Goal: Task Accomplishment & Management: Use online tool/utility

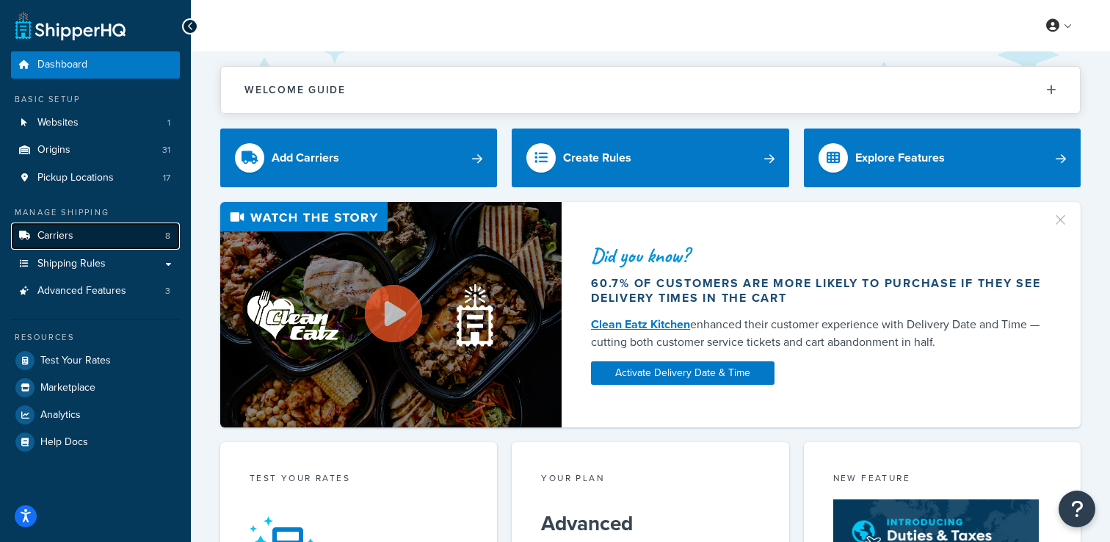
click at [118, 231] on link "Carriers 8" at bounding box center [95, 236] width 169 height 27
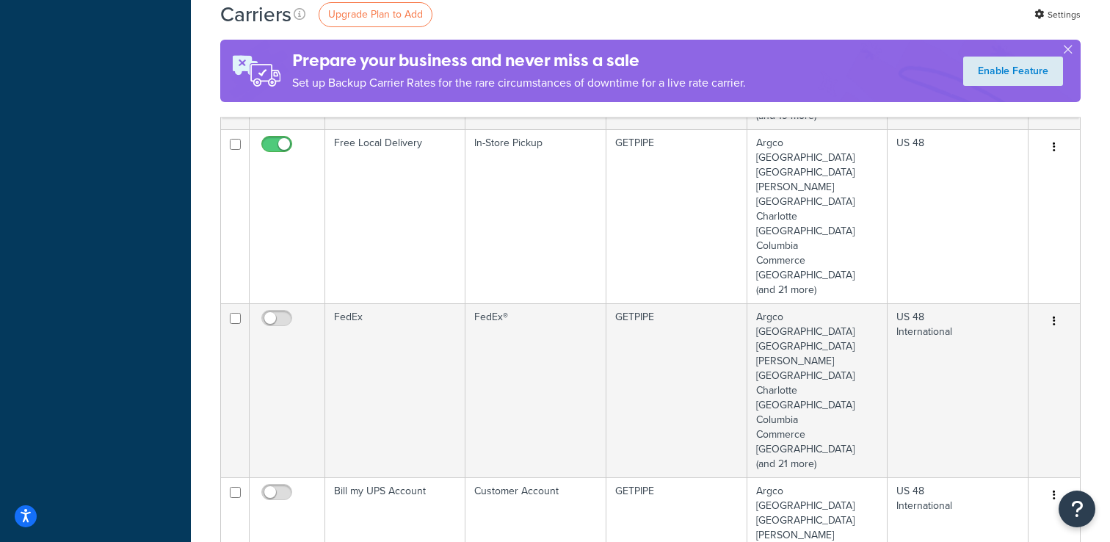
scroll to position [988, 0]
click at [415, 367] on td "FedEx" at bounding box center [395, 387] width 140 height 174
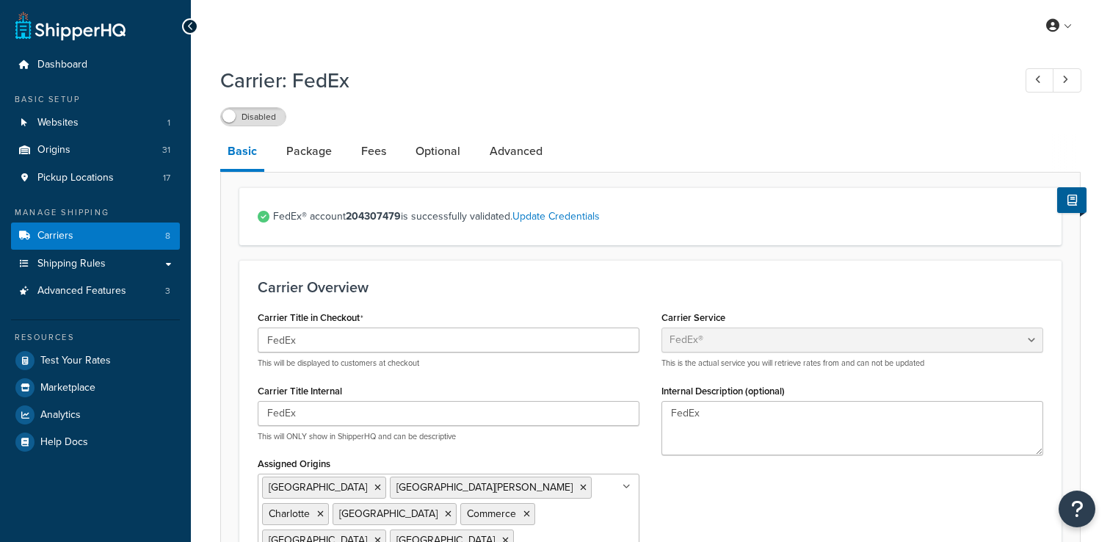
select select "fedEx"
select select "REGULAR_PICKUP"
select select "YOUR_PACKAGING"
click at [513, 157] on link "Advanced" at bounding box center [517, 151] width 68 height 35
select select "false"
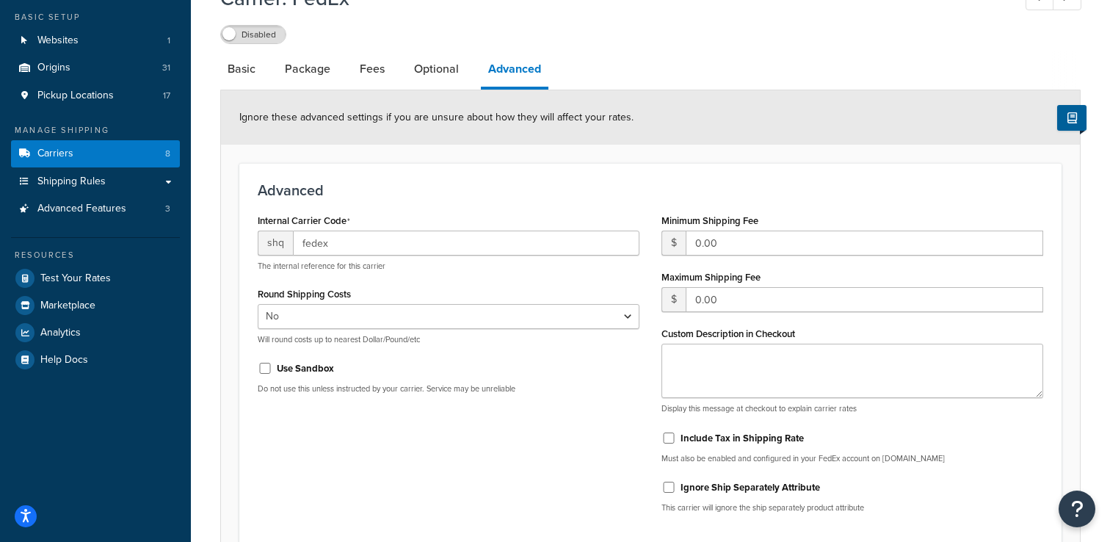
scroll to position [88, 0]
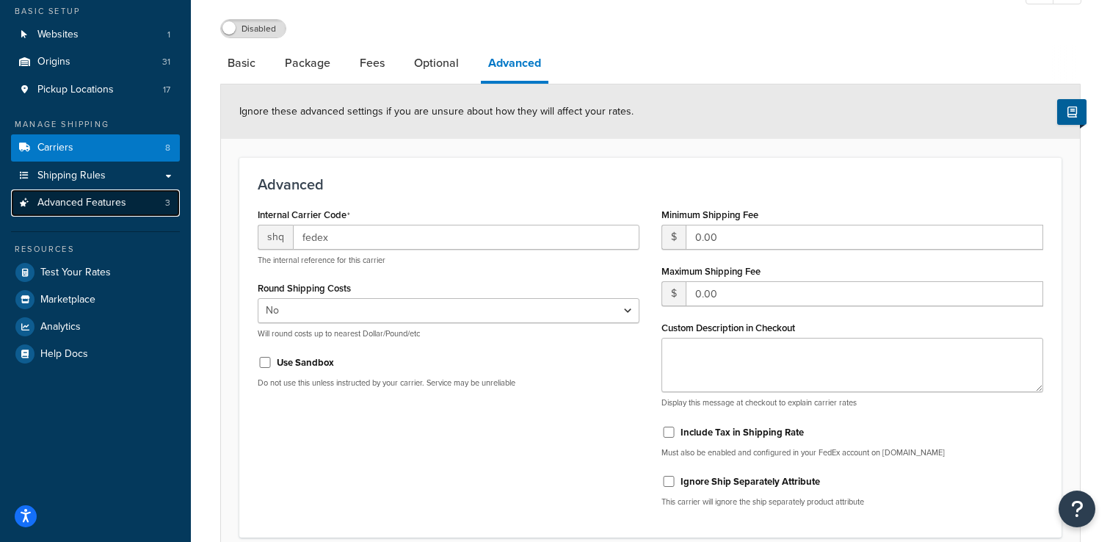
click at [151, 209] on link "Advanced Features 3" at bounding box center [95, 202] width 169 height 27
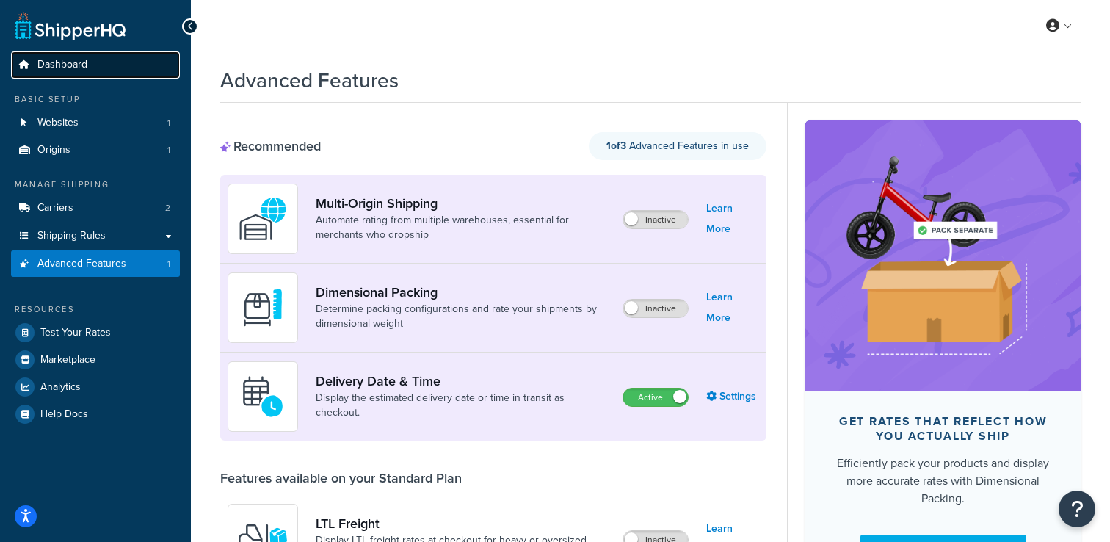
click at [102, 65] on link "Dashboard" at bounding box center [95, 64] width 169 height 27
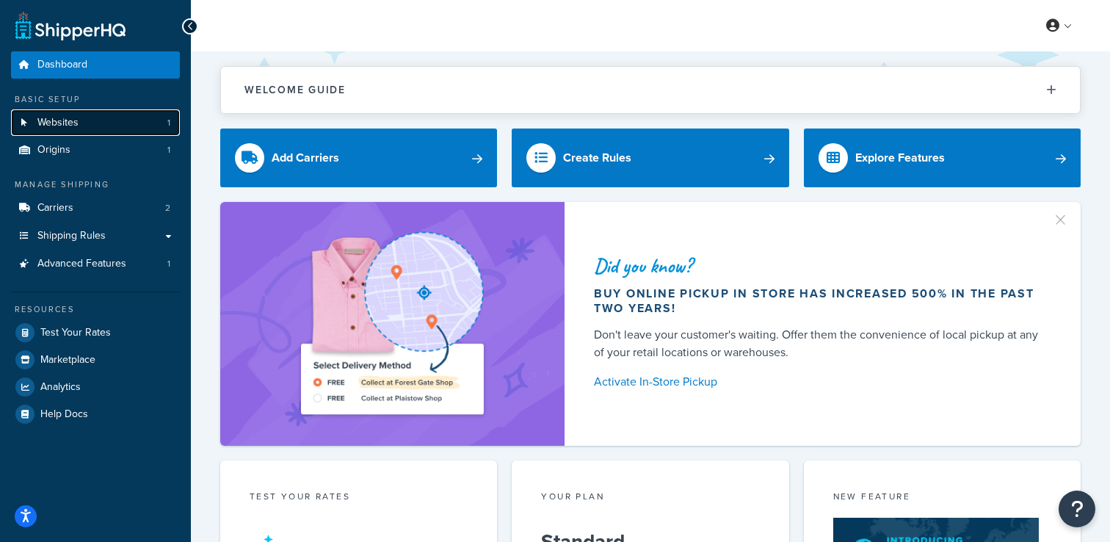
click at [126, 111] on link "Websites 1" at bounding box center [95, 122] width 169 height 27
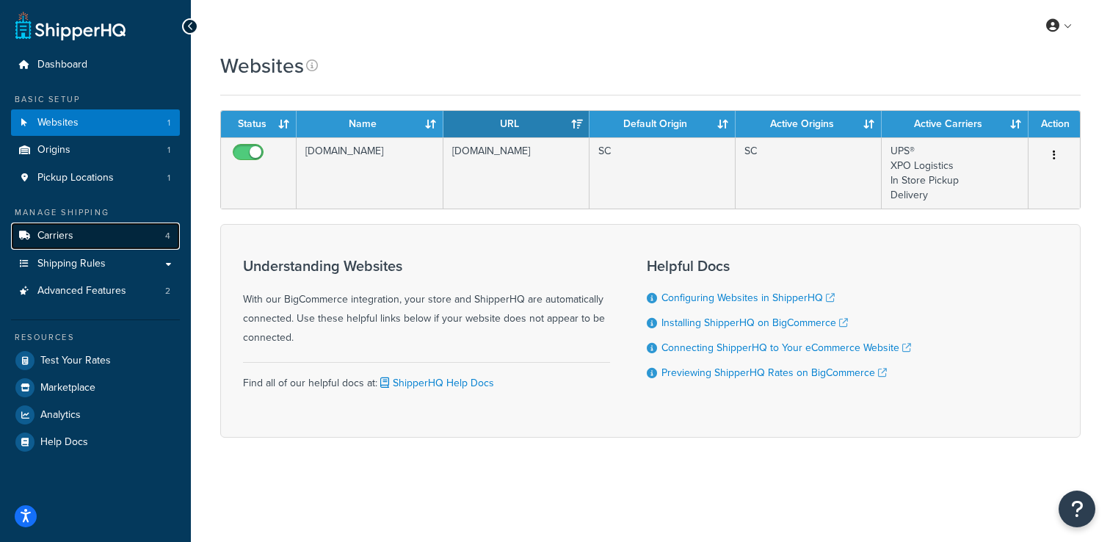
click at [112, 232] on link "Carriers 4" at bounding box center [95, 236] width 169 height 27
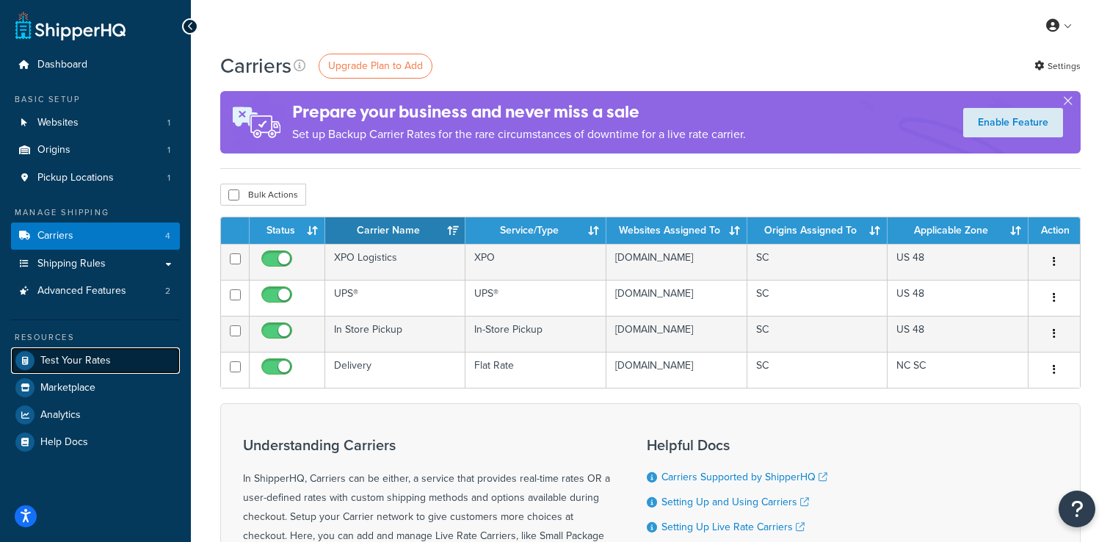
click at [90, 358] on span "Test Your Rates" at bounding box center [75, 361] width 71 height 12
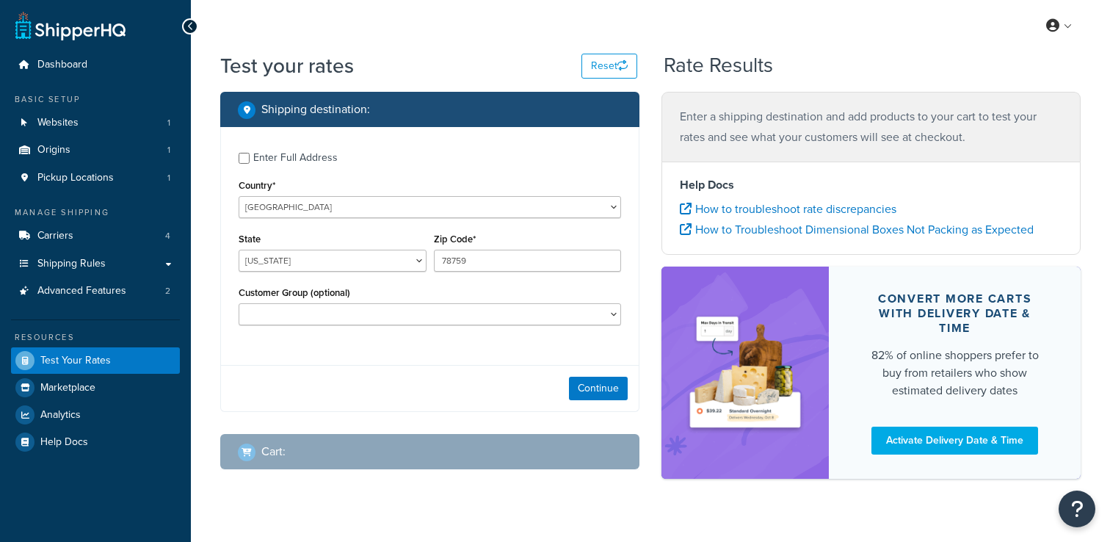
select select "[GEOGRAPHIC_DATA]"
checkbox input "true"
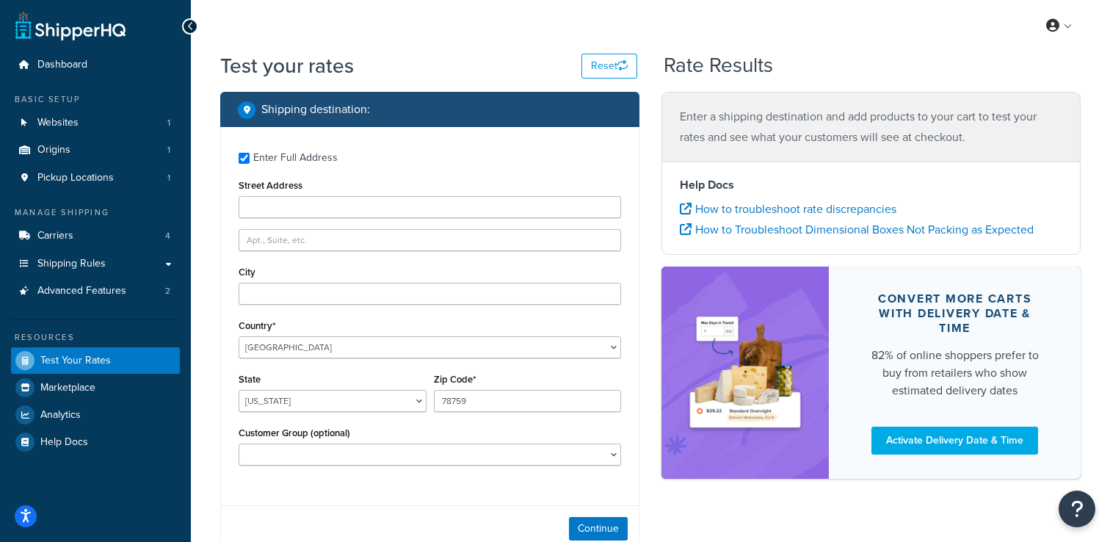
type input "275 Middle Island Road"
type input "Medford"
type input "11763"
select select "NY"
select select "Retail Non-Contractor"
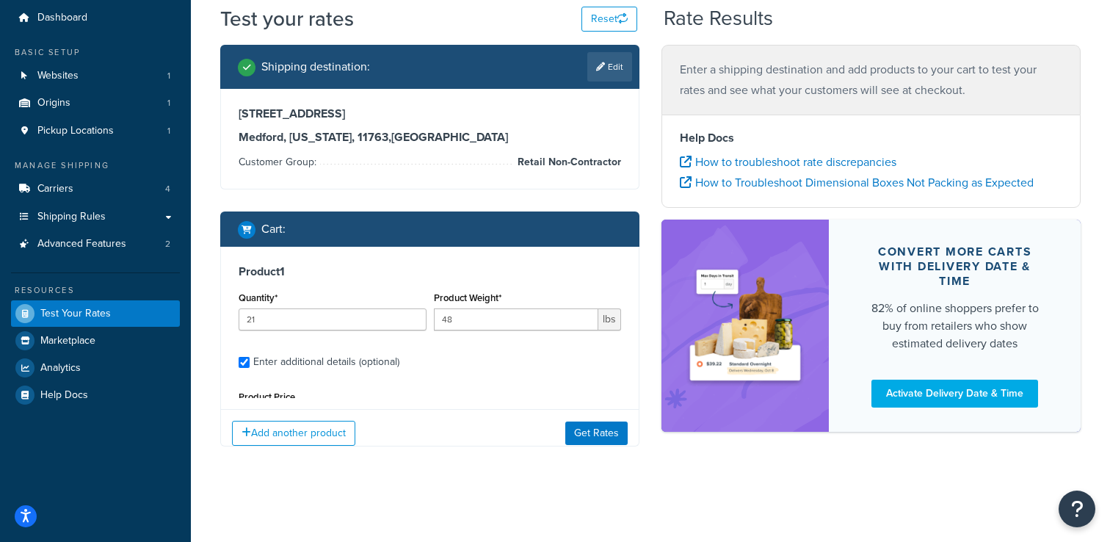
scroll to position [142, 0]
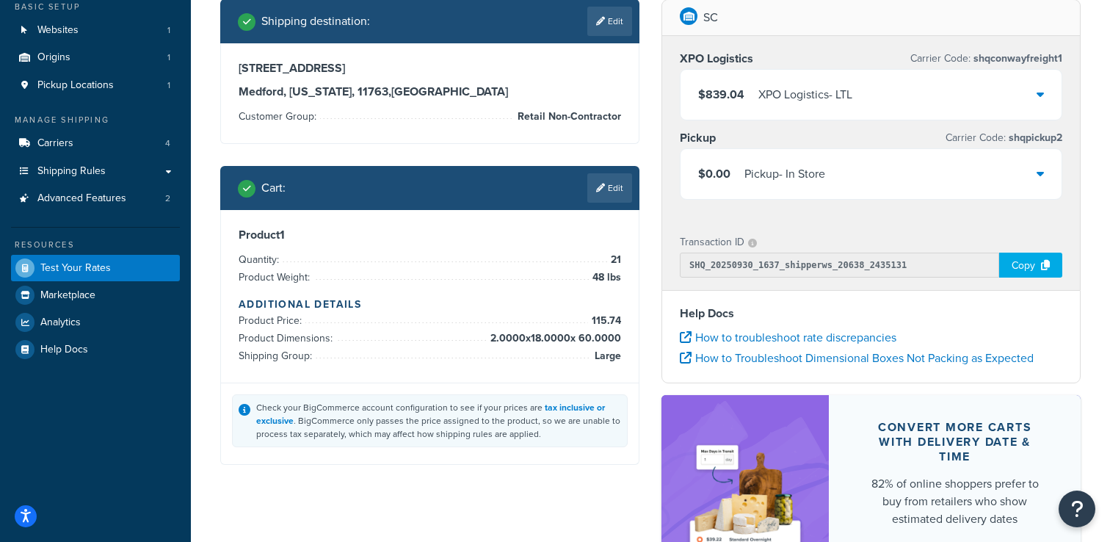
scroll to position [69, 0]
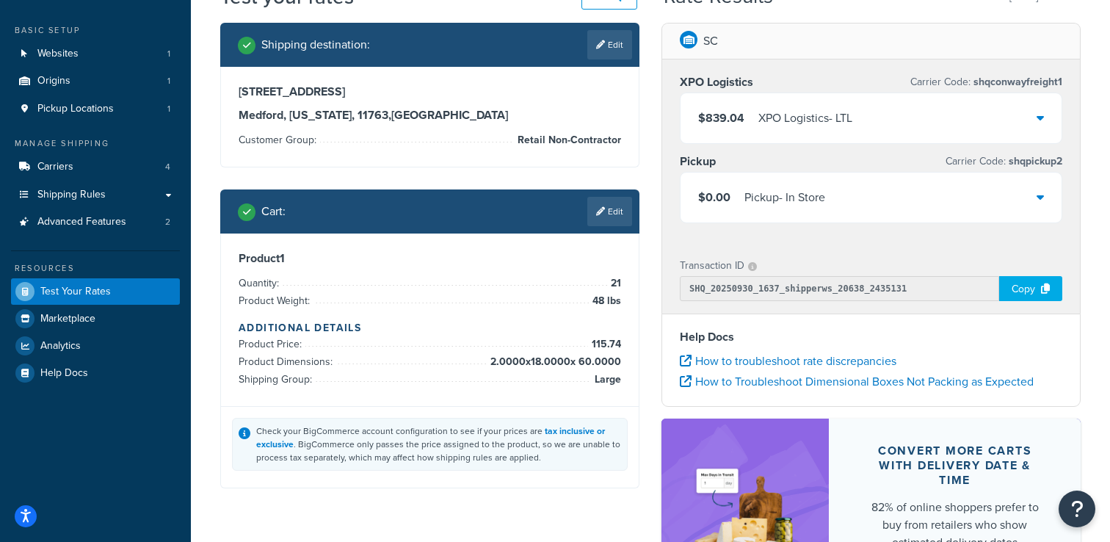
click at [754, 129] on div "$839.04 XPO Logistics - LTL" at bounding box center [871, 118] width 381 height 50
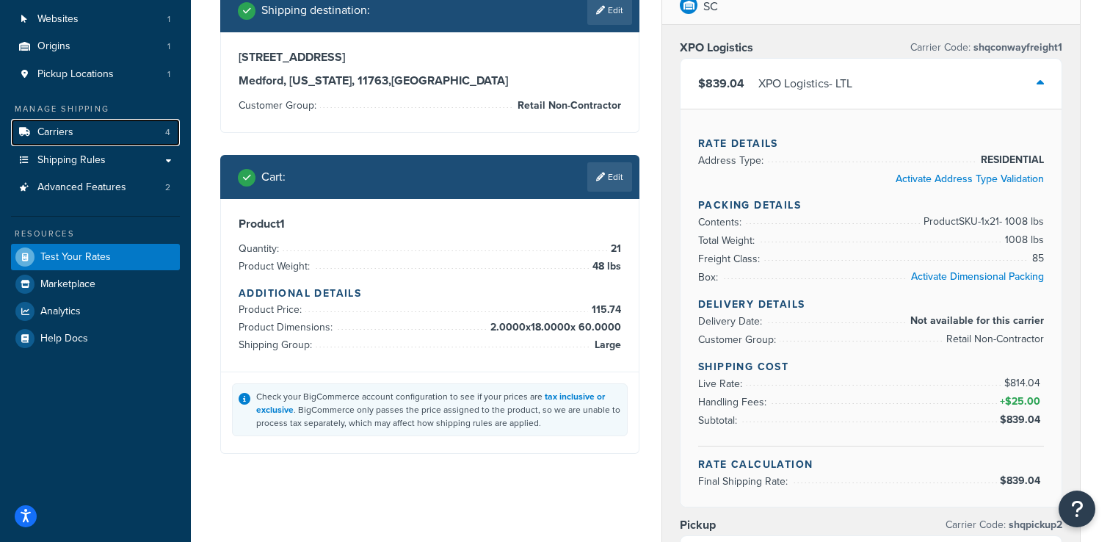
scroll to position [25, 0]
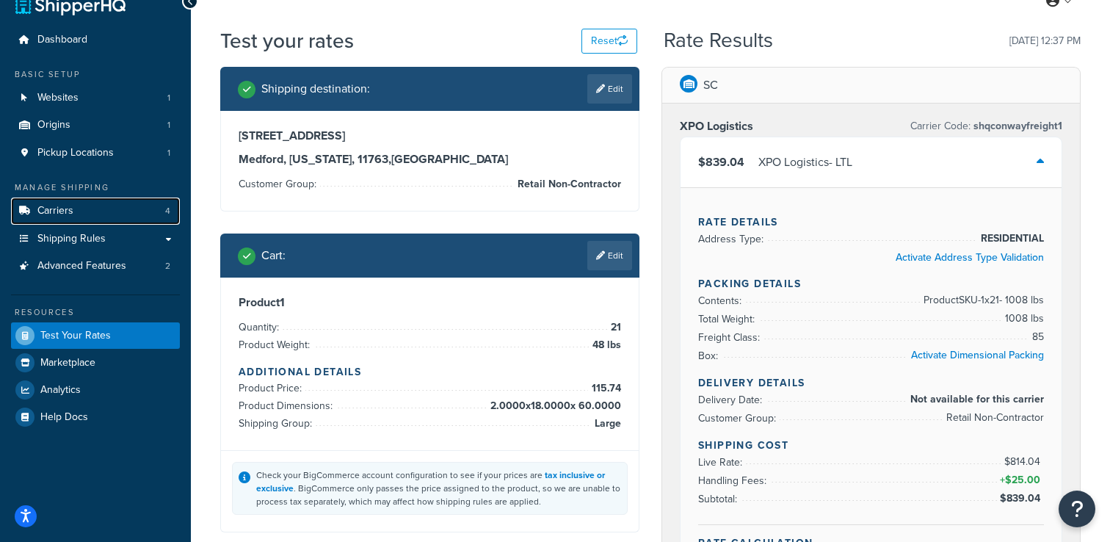
select select "NY"
select select "Retail Non-Contractor"
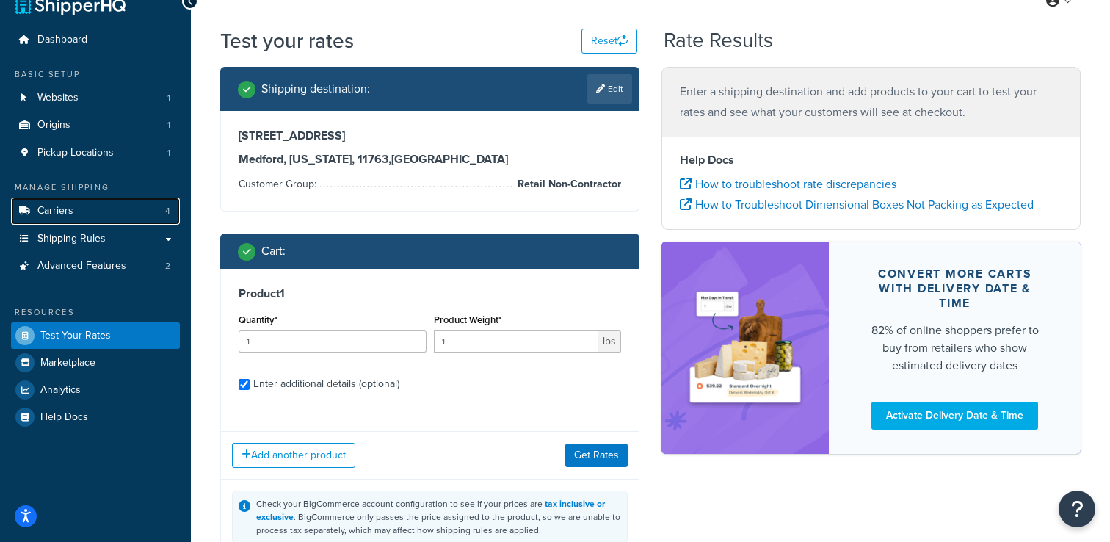
checkbox input "true"
type input "21"
type input "48"
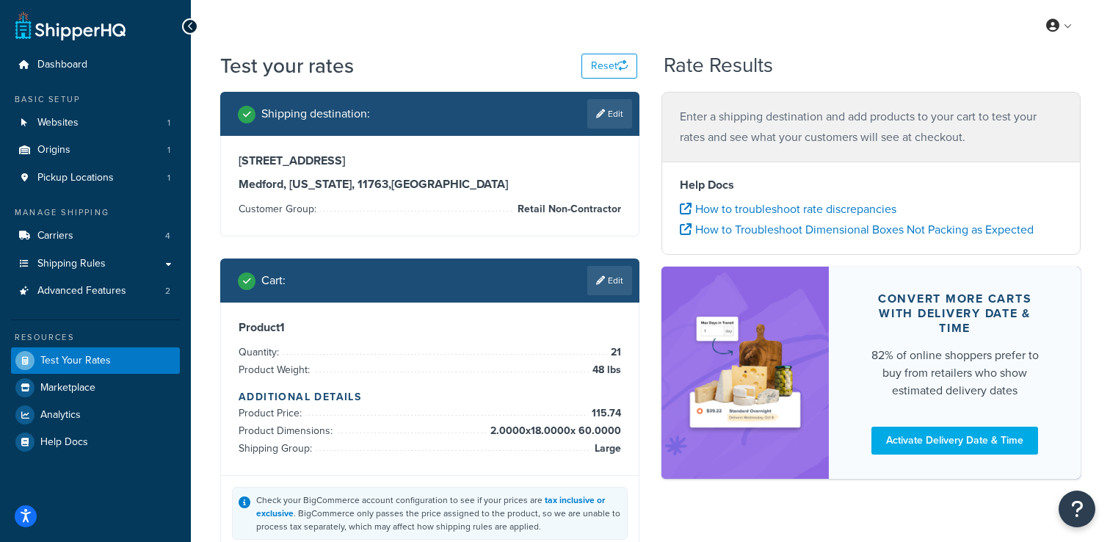
scroll to position [139, 0]
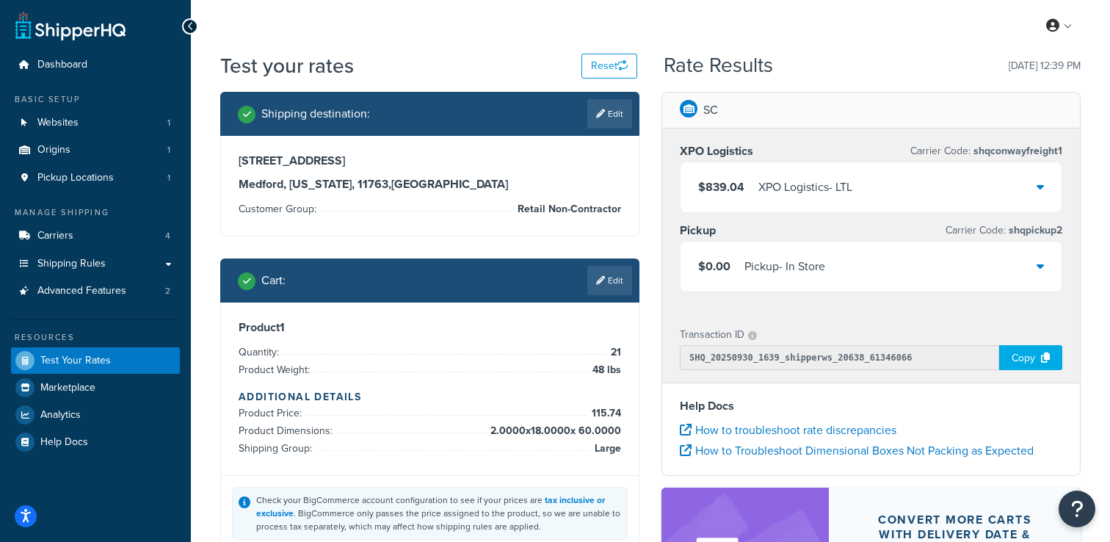
click at [814, 196] on div "XPO Logistics - LTL" at bounding box center [806, 187] width 94 height 21
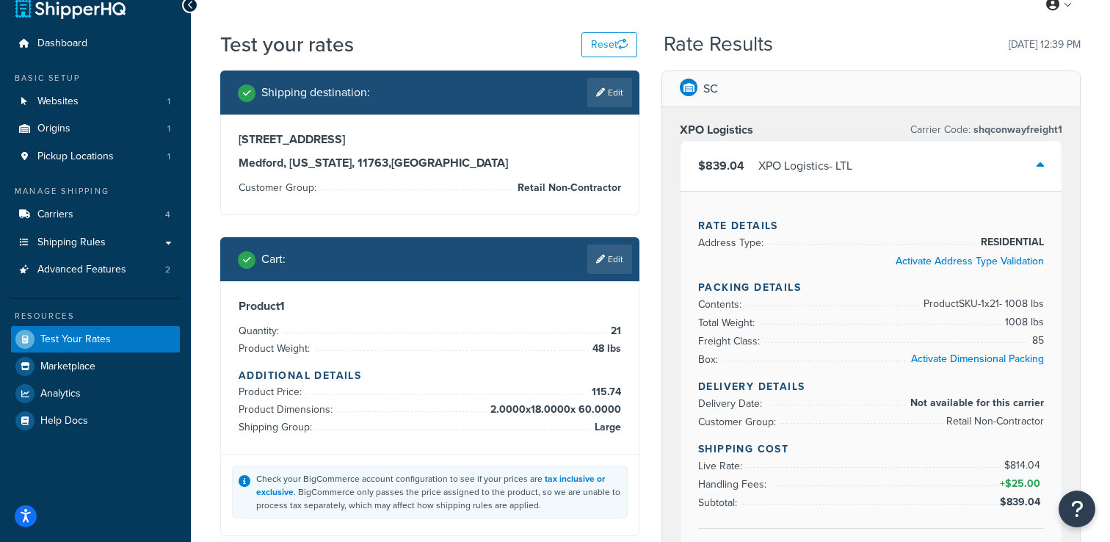
scroll to position [37, 0]
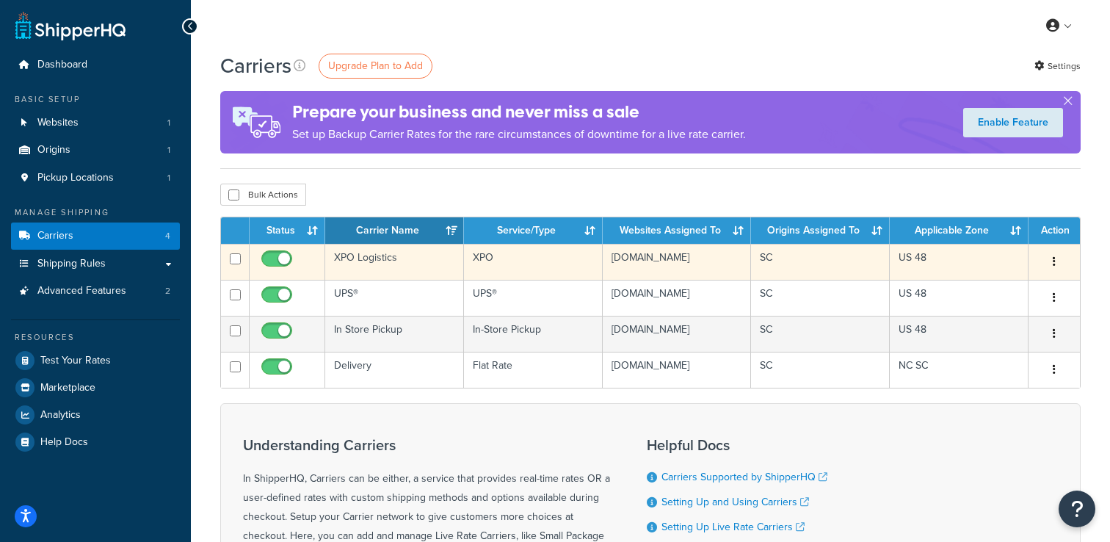
click at [363, 264] on td "XPO Logistics" at bounding box center [394, 262] width 139 height 36
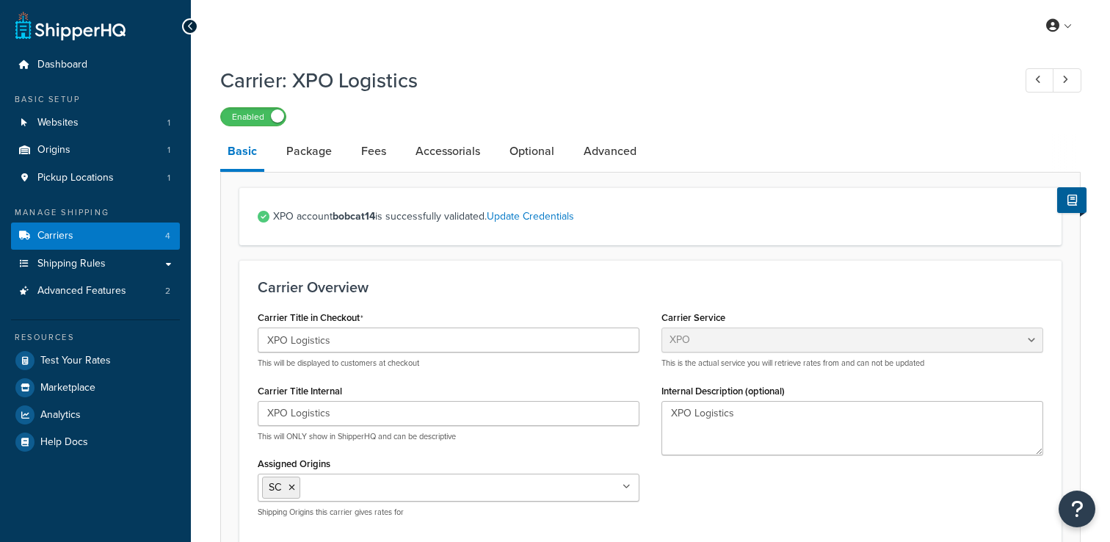
select select "conwayFreight"
select select "THIRD PARTY"
click at [528, 148] on link "Optional" at bounding box center [531, 151] width 59 height 35
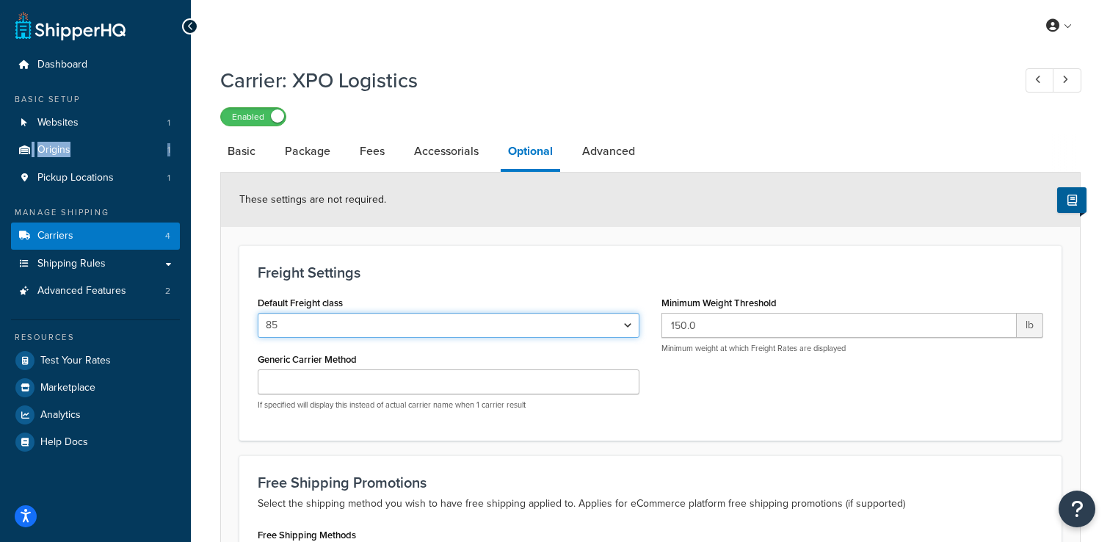
click at [369, 319] on select "50 55 60 65 70 77.5 85 92.5 100 110 125 150 175 200 250 300 400 500" at bounding box center [449, 325] width 382 height 25
select select "125"
click at [258, 314] on select "50 55 60 65 70 77.5 85 92.5 100 110 125 150 175 200 250 300 400 500" at bounding box center [449, 325] width 382 height 25
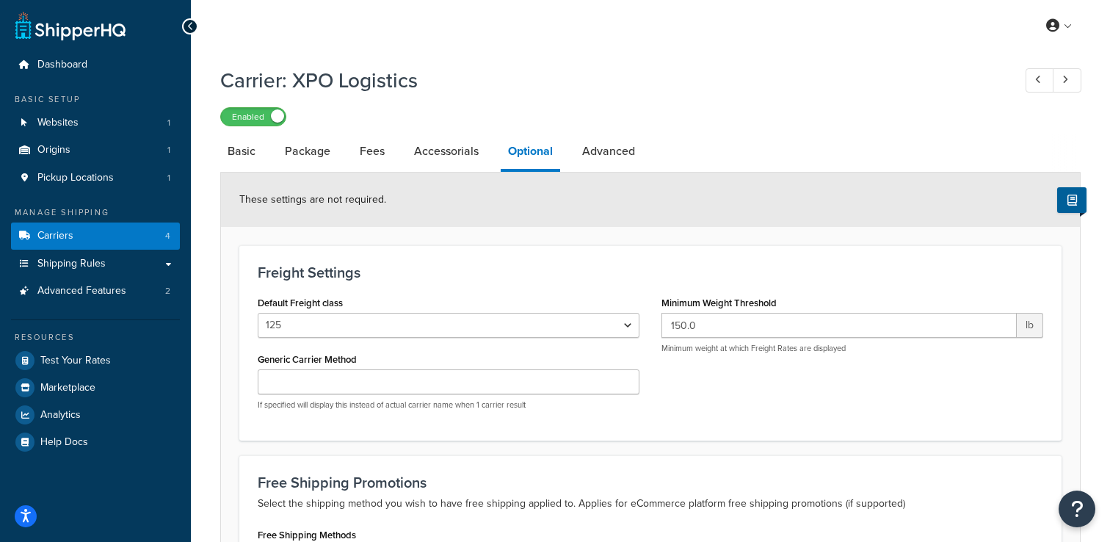
click at [239, 378] on form "These settings are not required. Freight Settings Default Freight class 50 55 6…" at bounding box center [650, 432] width 859 height 519
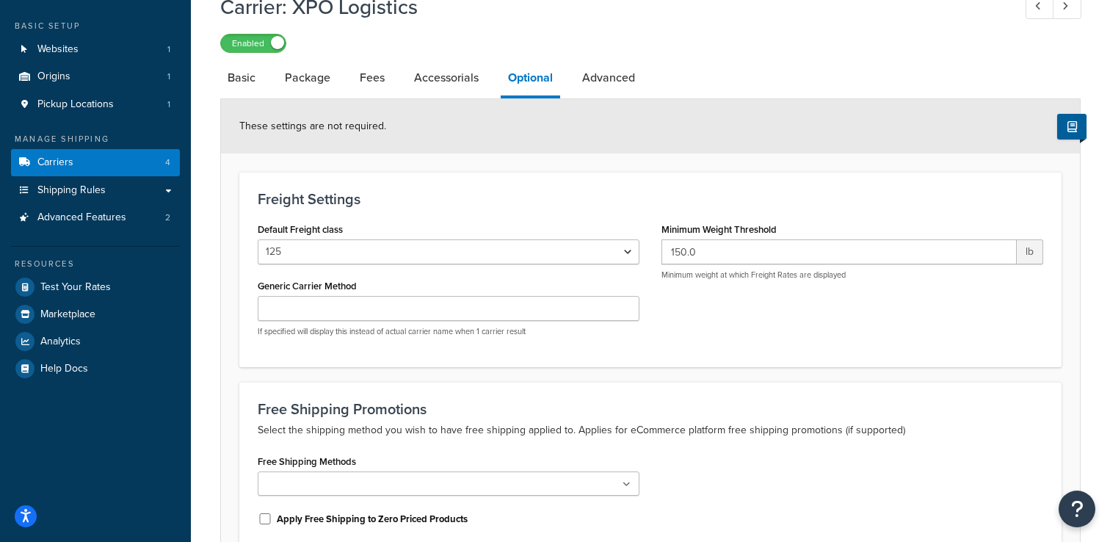
scroll to position [225, 0]
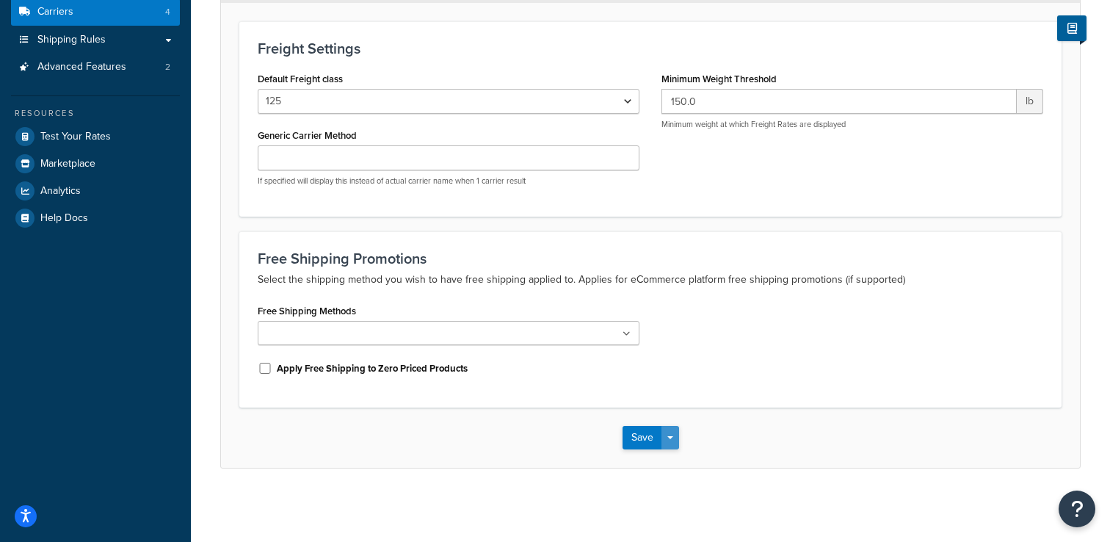
click at [671, 440] on button "Save Dropdown" at bounding box center [671, 438] width 18 height 24
click at [671, 466] on button "Save and Edit" at bounding box center [676, 464] width 107 height 31
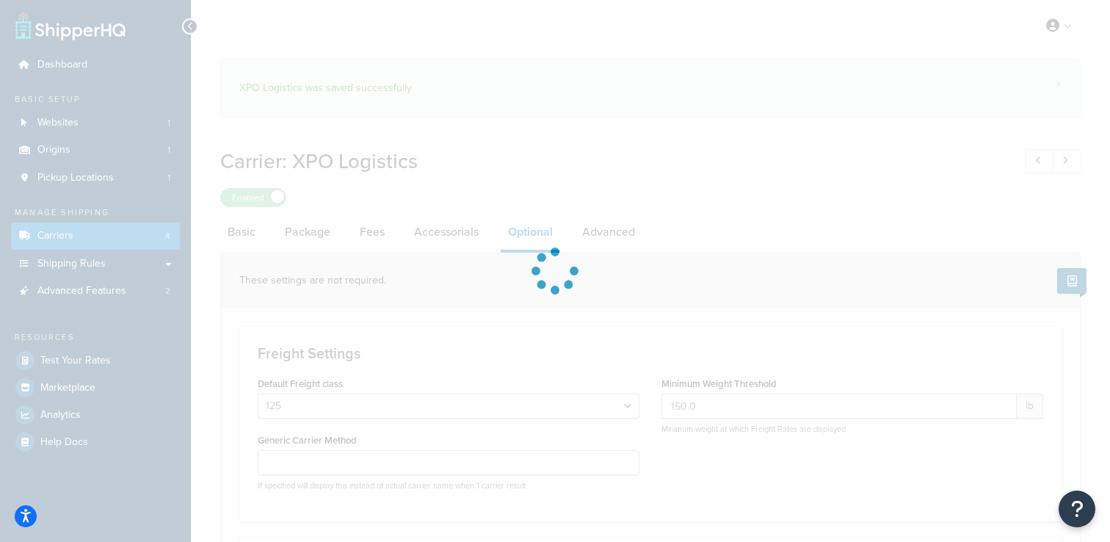
select select "125"
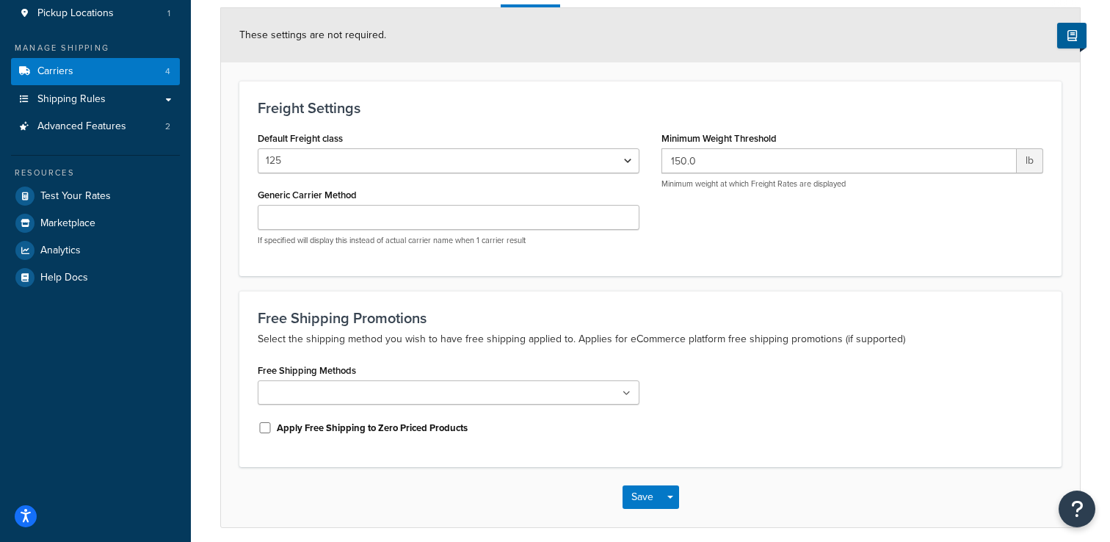
scroll to position [225, 0]
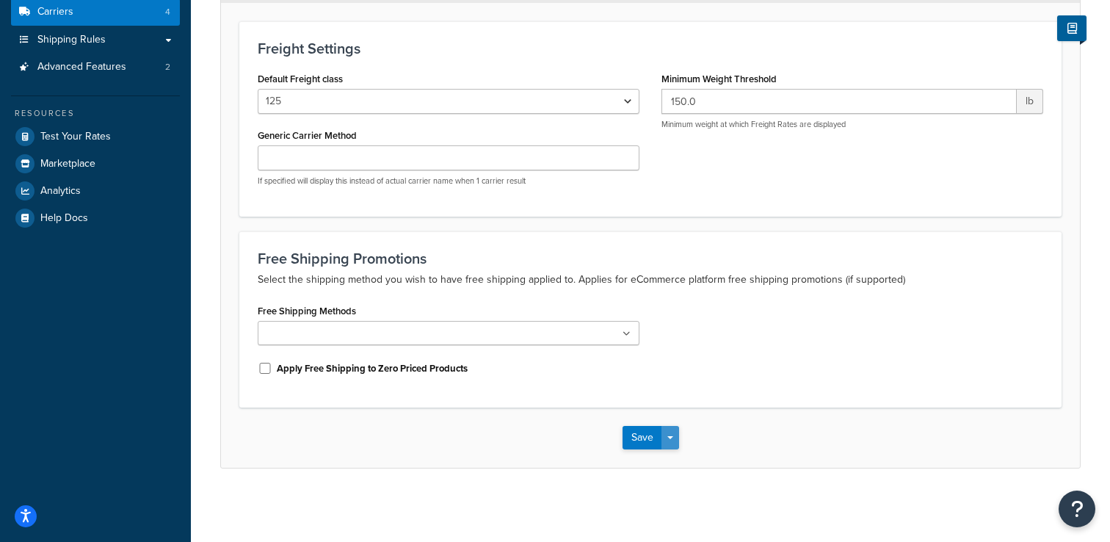
click at [673, 439] on button "Save Dropdown" at bounding box center [671, 438] width 18 height 24
click at [670, 463] on button "Save and Edit" at bounding box center [676, 464] width 107 height 31
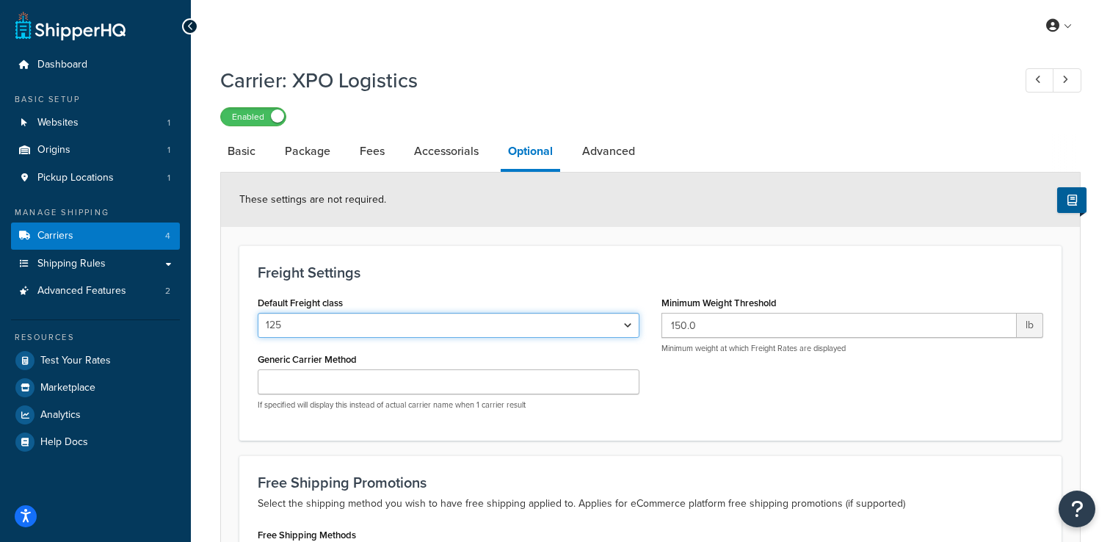
click at [367, 325] on select "50 55 60 65 70 77.5 85 92.5 100 110 125 150 175 200 250 300 400 500" at bounding box center [449, 325] width 382 height 25
select select "85"
click at [258, 314] on select "50 55 60 65 70 77.5 85 92.5 100 110 125 150 175 200 250 300 400 500" at bounding box center [449, 325] width 382 height 25
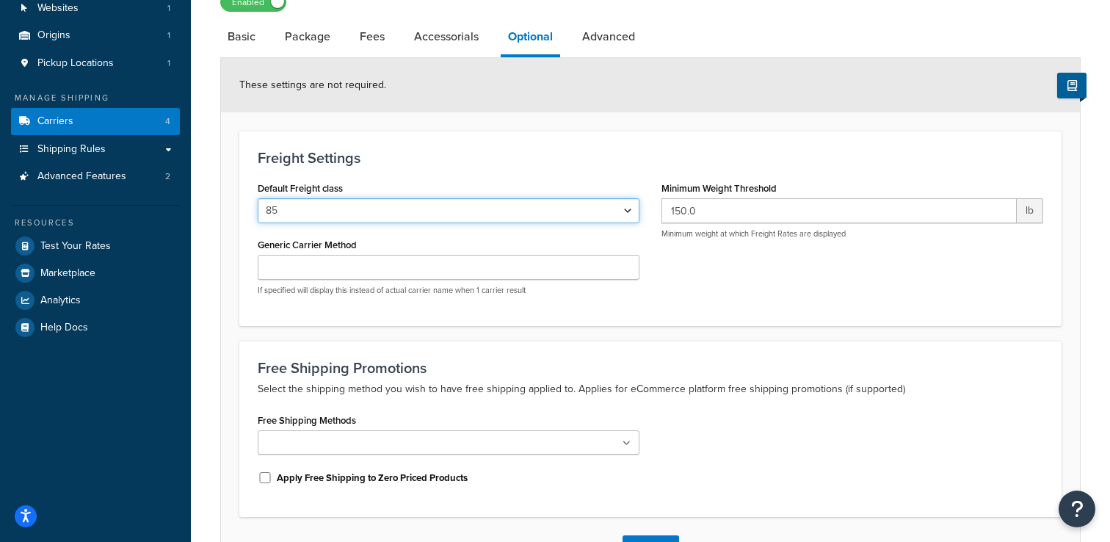
scroll to position [225, 0]
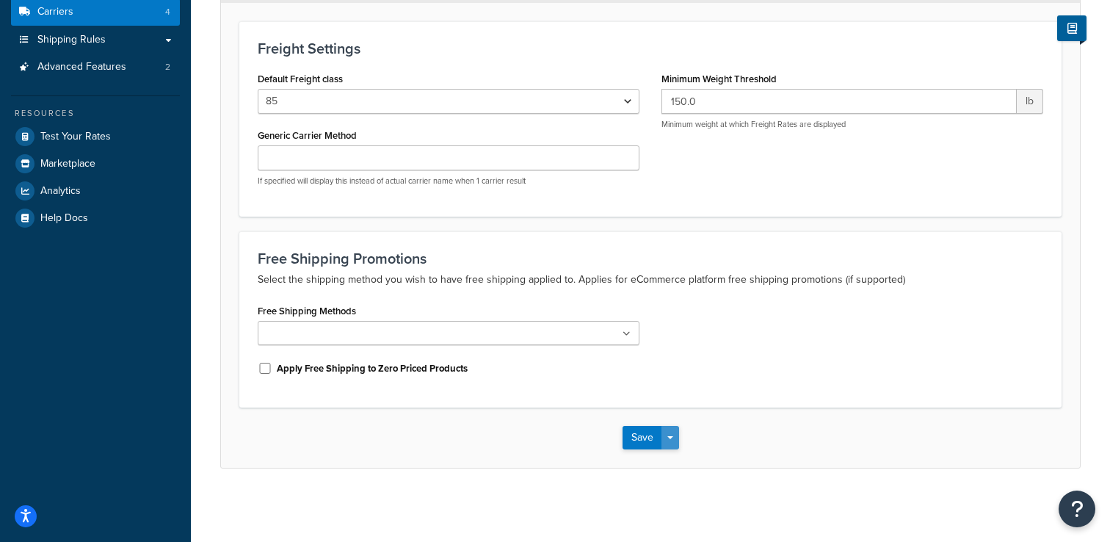
click at [674, 436] on button "Save Dropdown" at bounding box center [671, 438] width 18 height 24
click at [672, 458] on button "Save and Edit" at bounding box center [676, 464] width 107 height 31
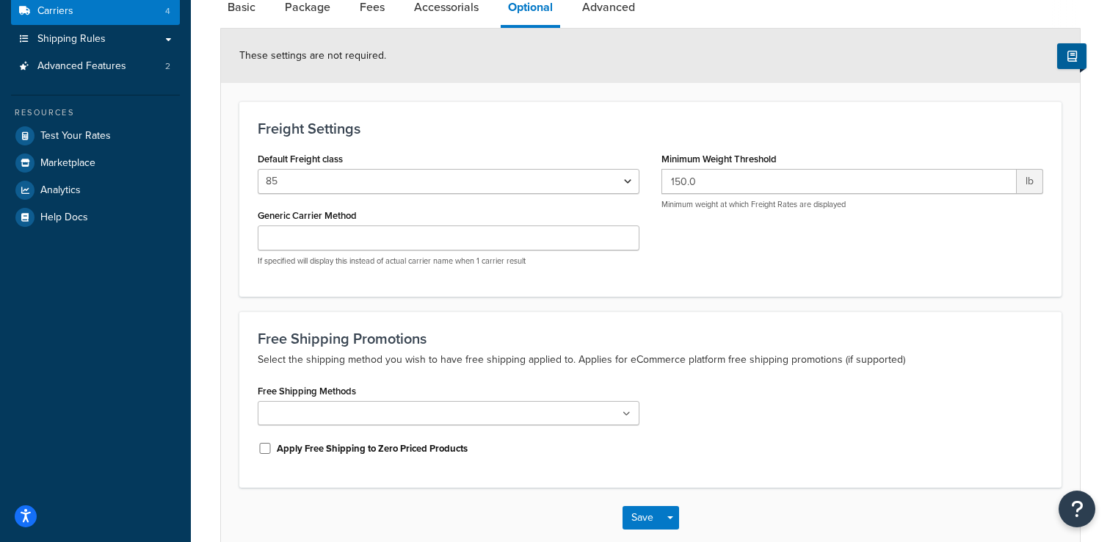
scroll to position [0, 0]
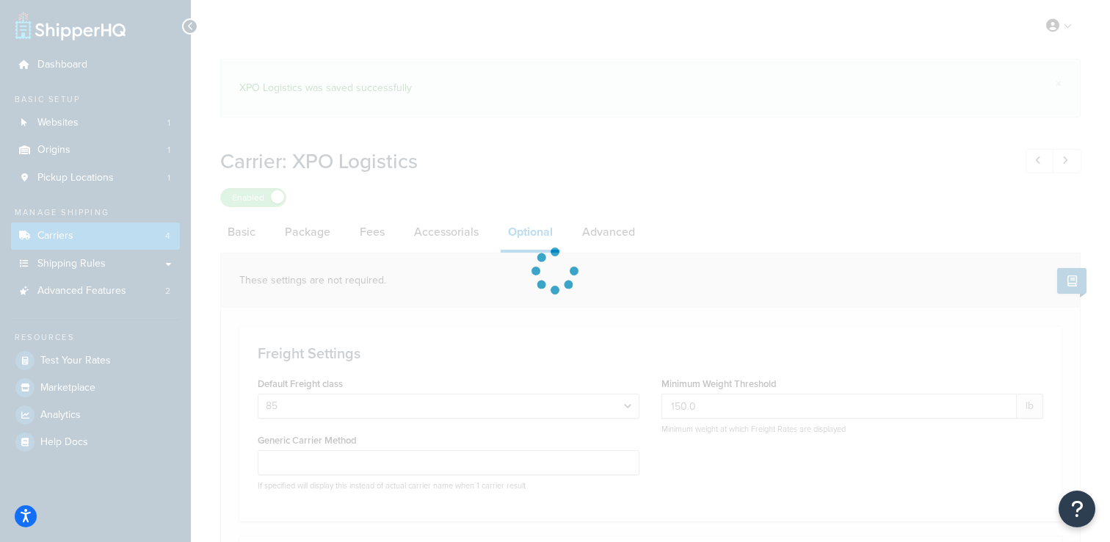
select select "85"
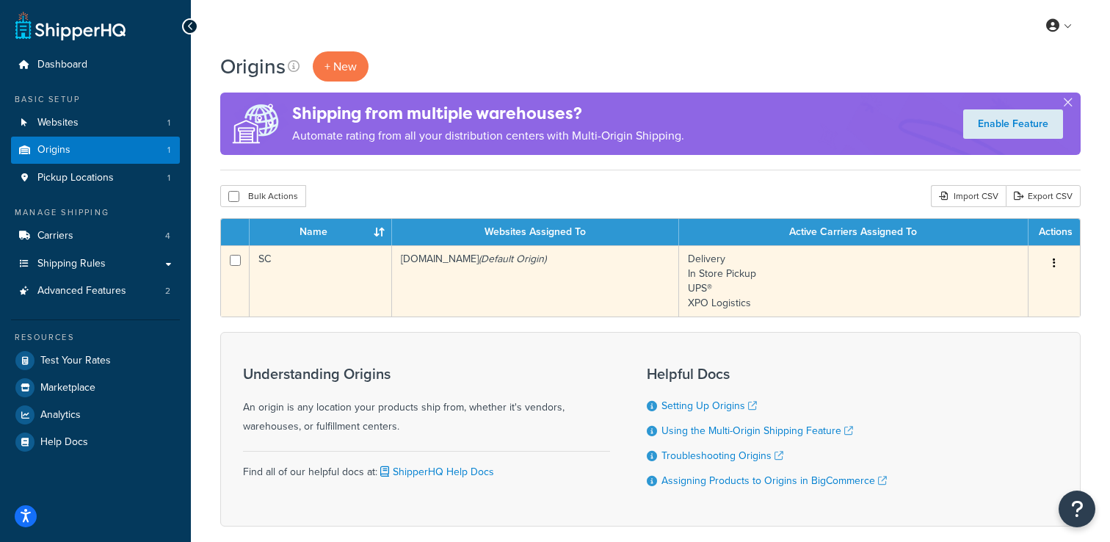
click at [491, 301] on td "[DOMAIN_NAME] (Default Origin)" at bounding box center [535, 280] width 287 height 71
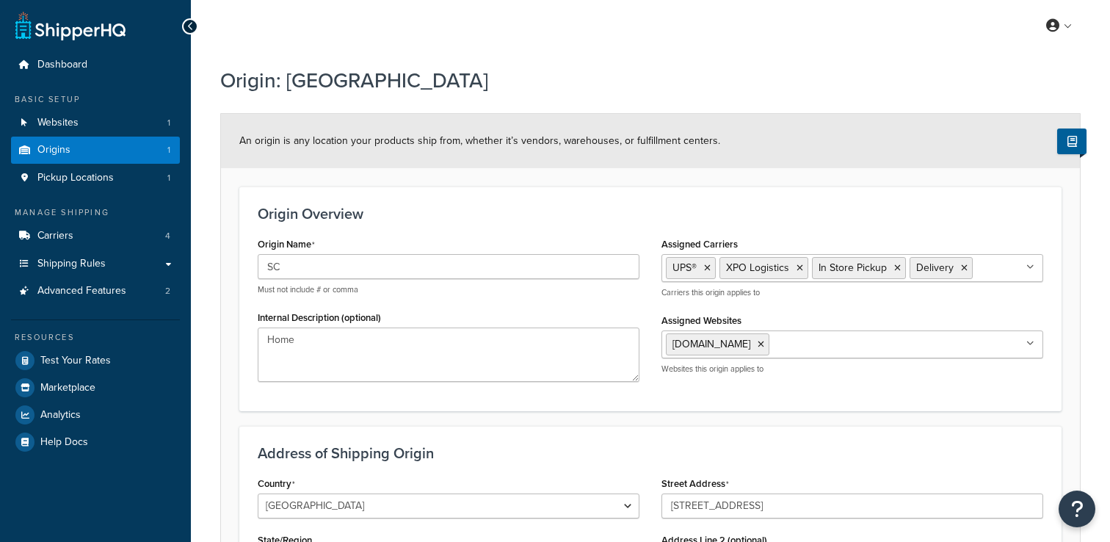
select select "40"
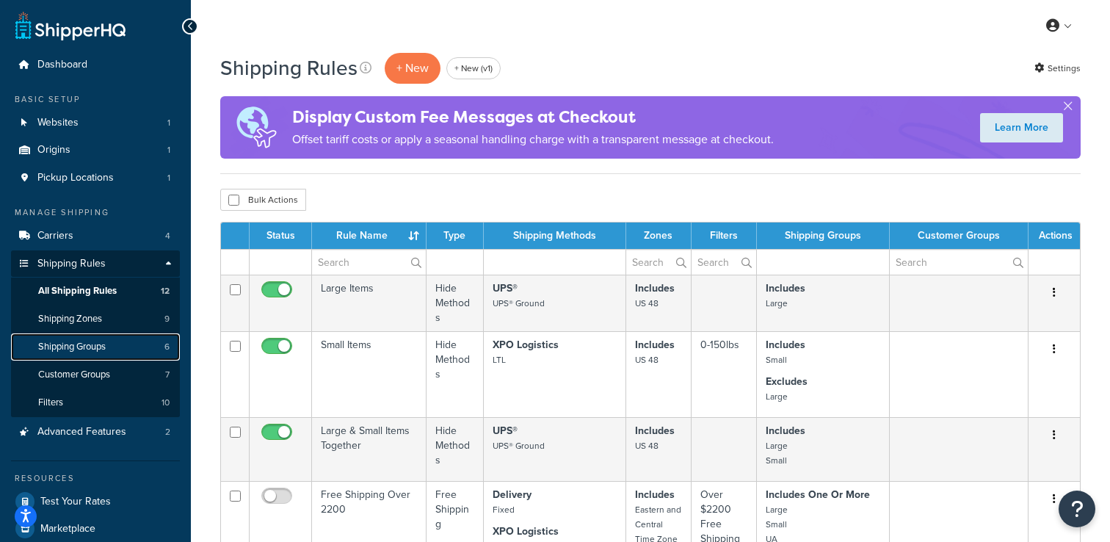
click at [106, 338] on link "Shipping Groups 6" at bounding box center [95, 346] width 169 height 27
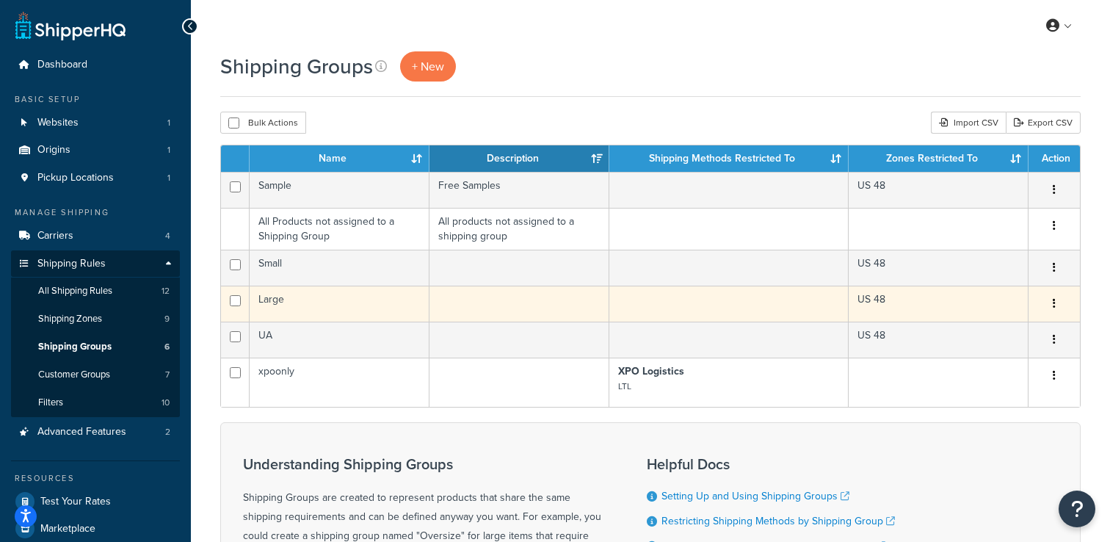
click at [335, 303] on td "Large" at bounding box center [340, 304] width 180 height 36
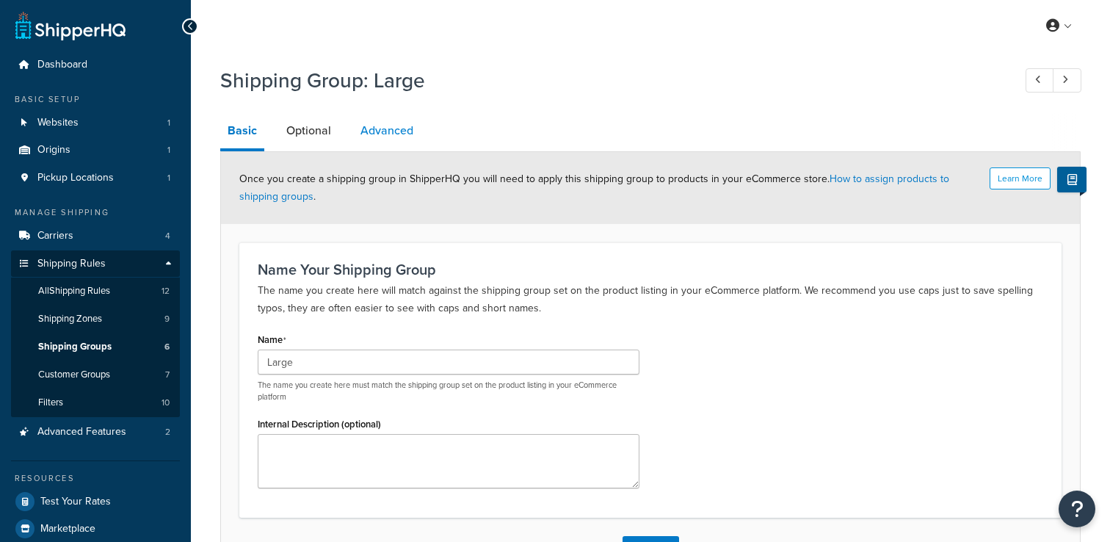
click at [391, 140] on link "Advanced" at bounding box center [387, 130] width 68 height 35
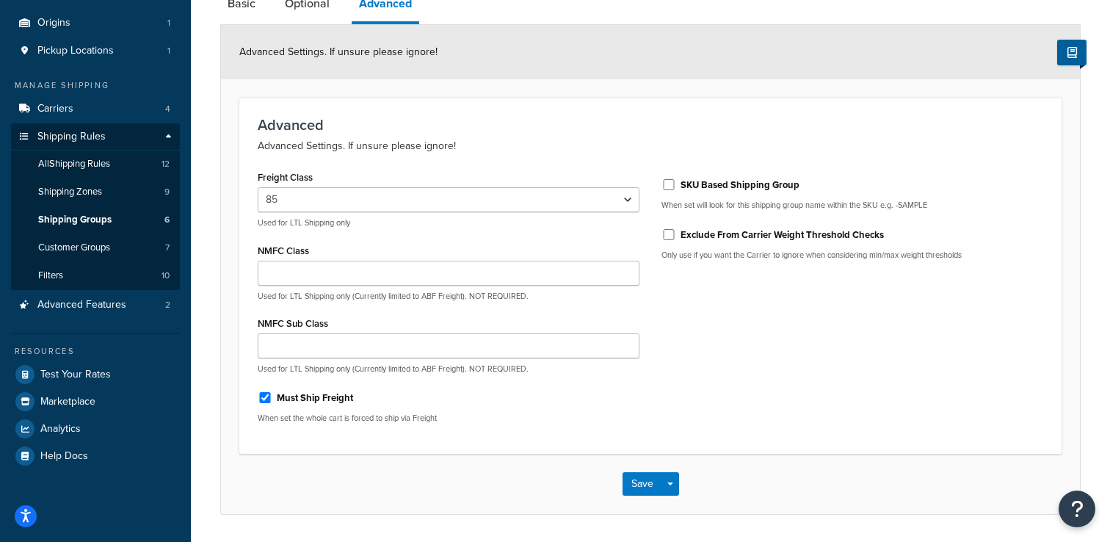
scroll to position [128, 0]
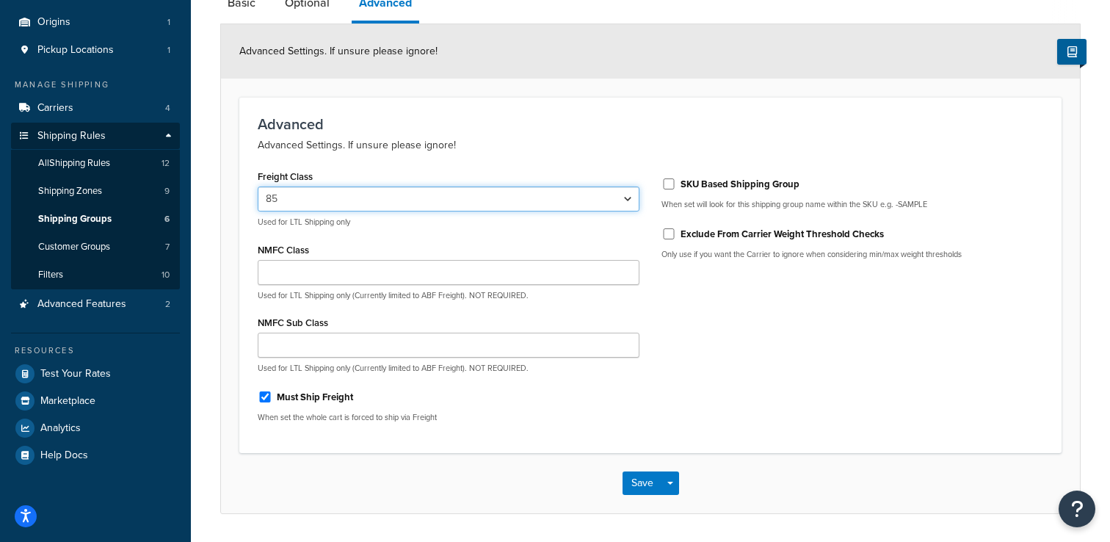
click at [404, 198] on select "50 55 60 65 70 77.5 85 92.5 100 110 125 150 175 200 250 300 400 500" at bounding box center [449, 199] width 382 height 25
select select "125"
click at [258, 187] on select "50 55 60 65 70 77.5 85 92.5 100 110 125 150 175 200 250 300 400 500" at bounding box center [449, 199] width 382 height 25
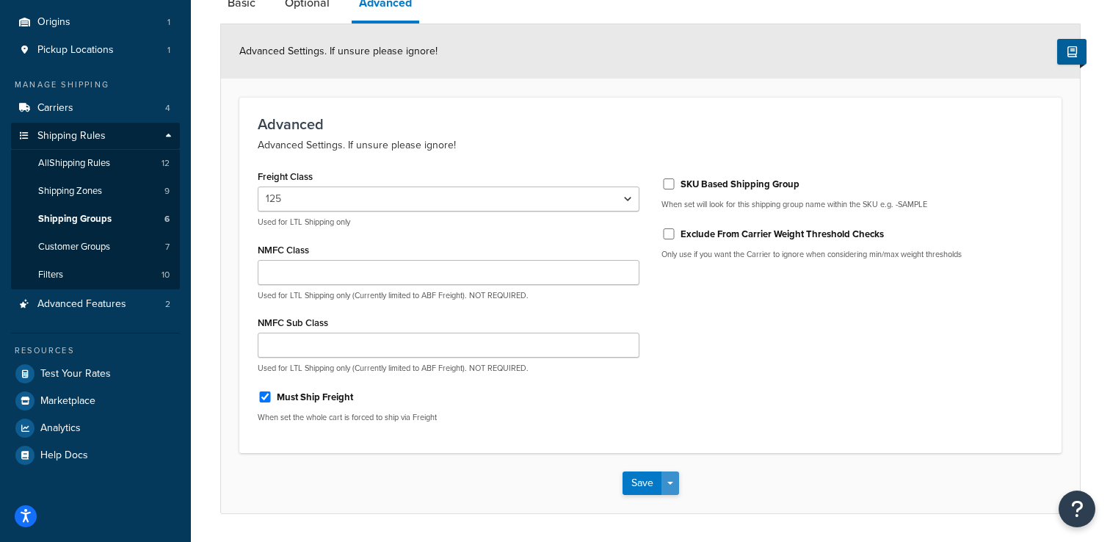
click at [679, 484] on button "Save Dropdown" at bounding box center [671, 484] width 18 height 24
click at [676, 506] on button "Save and Edit" at bounding box center [694, 510] width 142 height 31
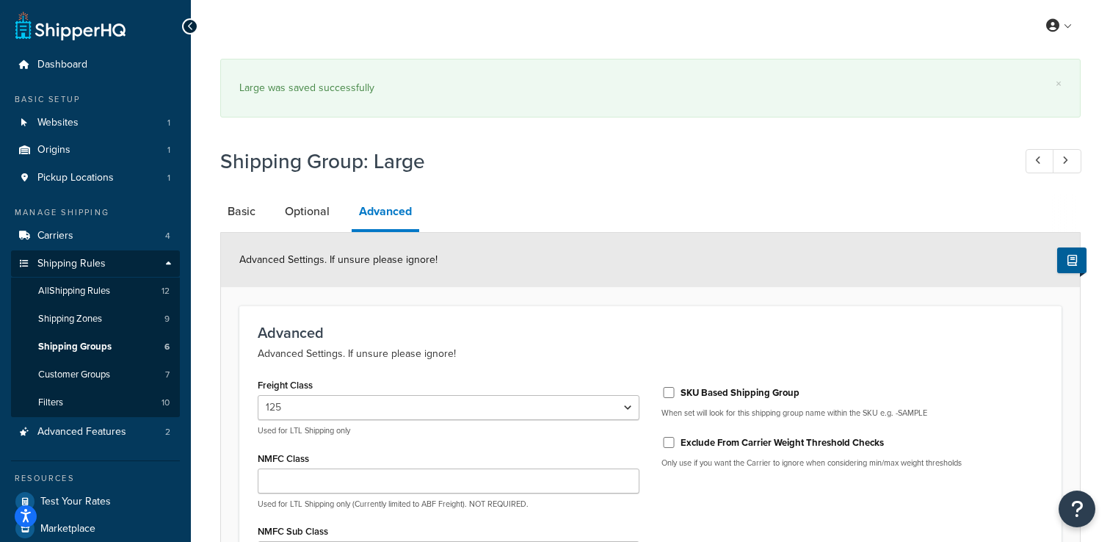
select select "125"
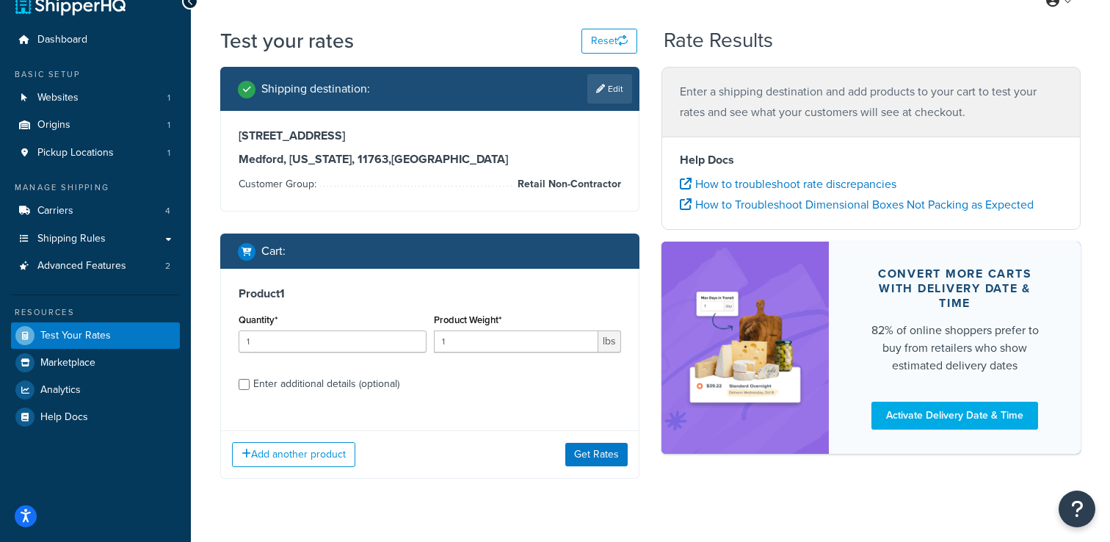
select select "NY"
select select "Retail Non-Contractor"
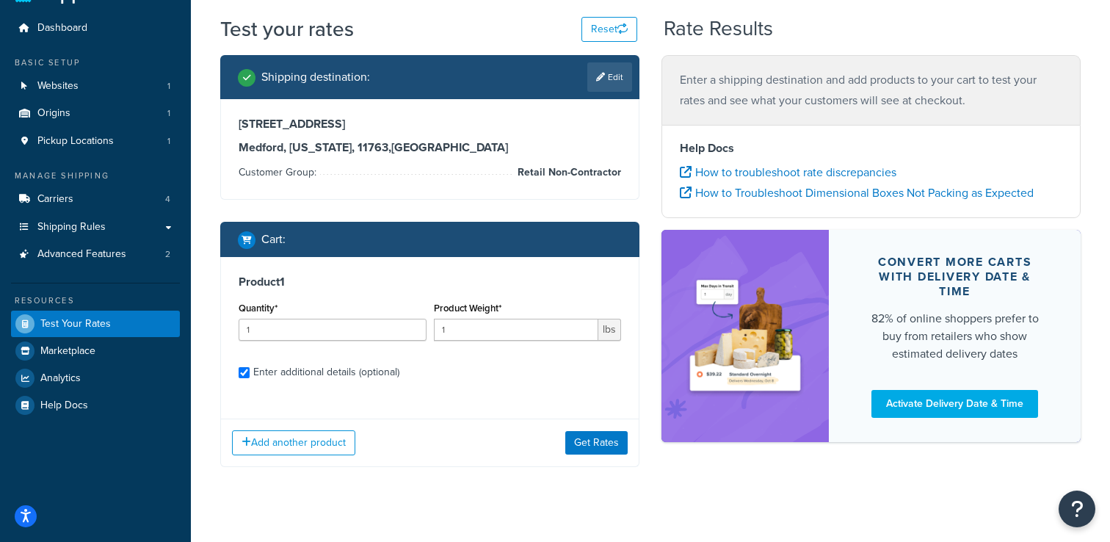
checkbox input "true"
type input "21"
type input "48"
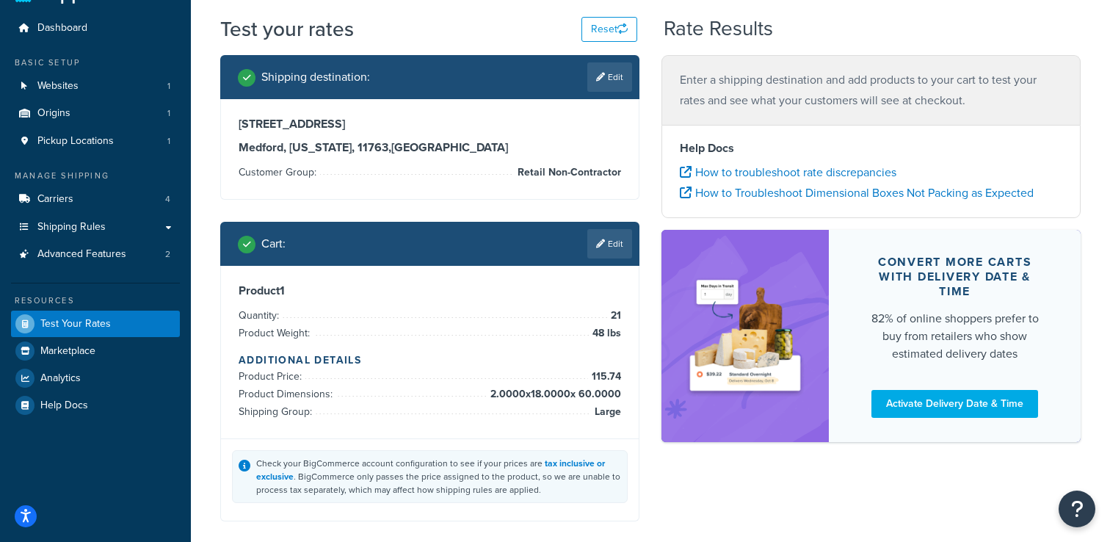
scroll to position [0, 0]
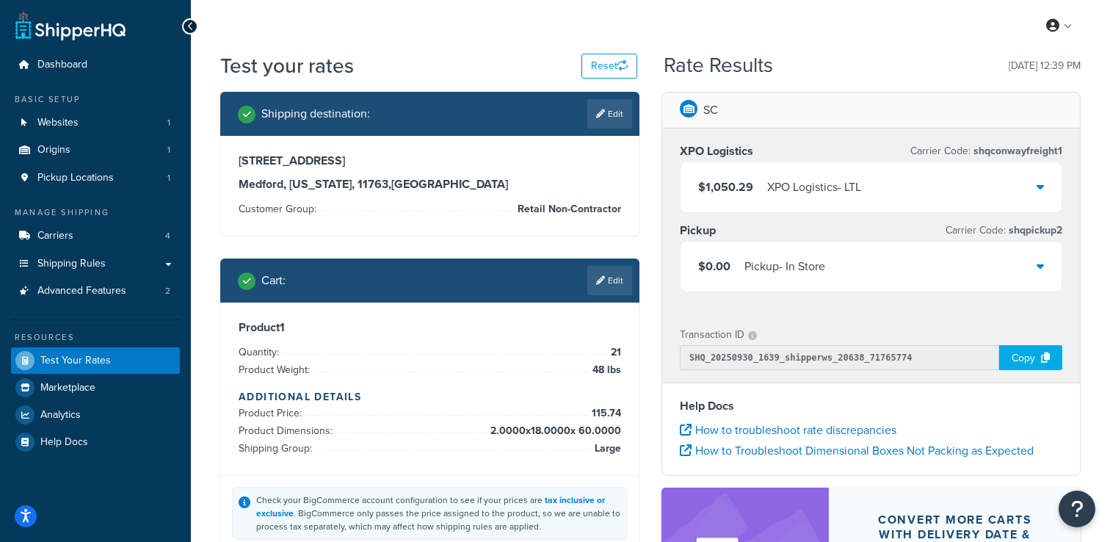
click at [805, 185] on div "XPO Logistics - LTL" at bounding box center [814, 187] width 94 height 21
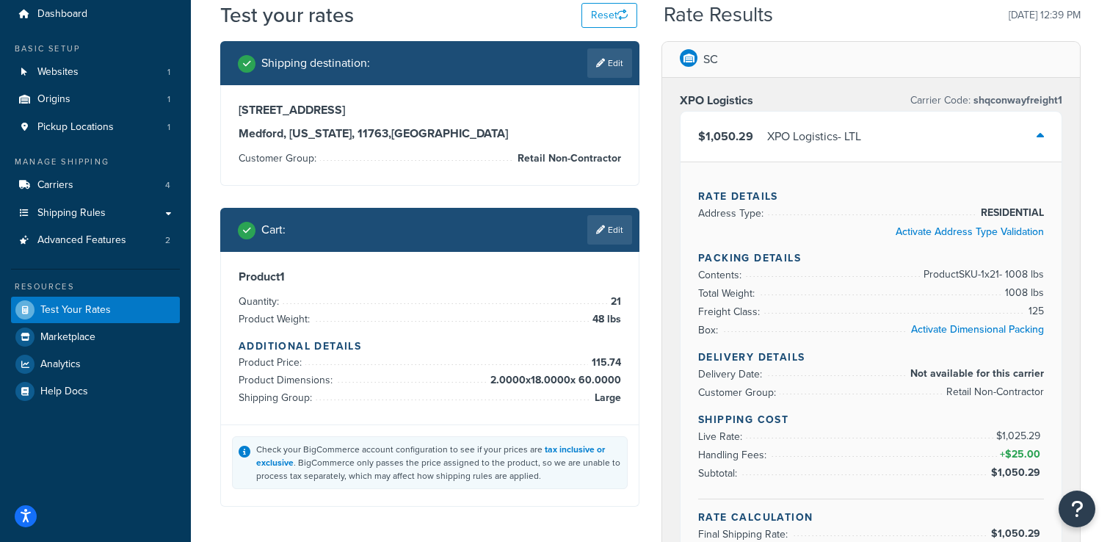
scroll to position [51, 0]
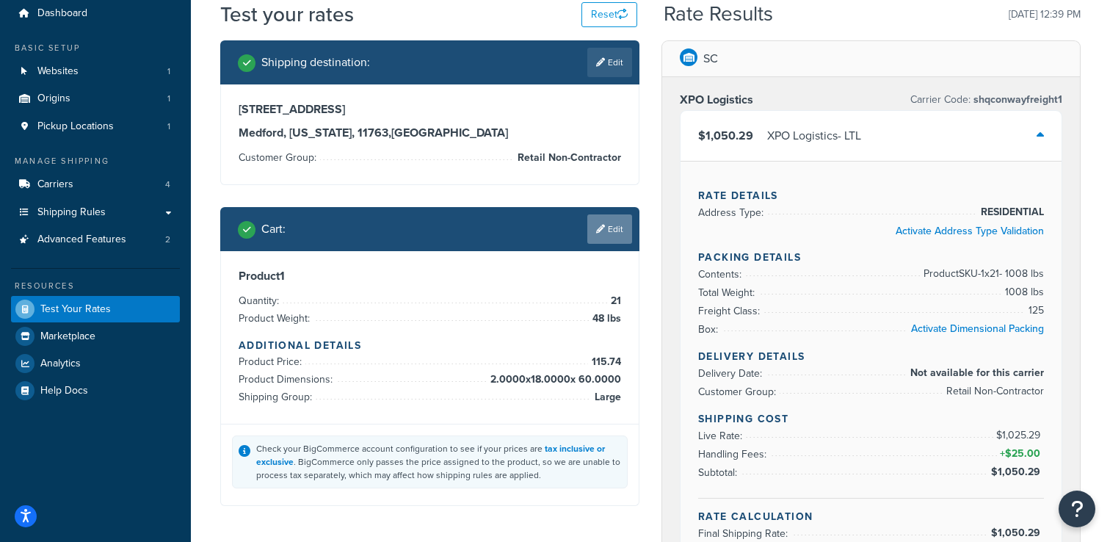
click at [600, 231] on icon at bounding box center [600, 229] width 9 height 9
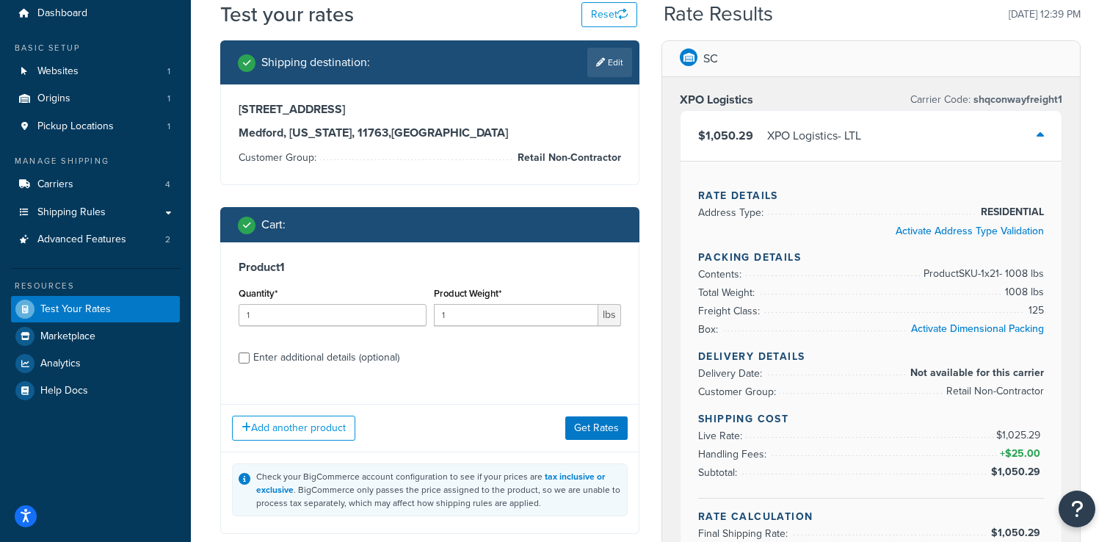
click at [266, 359] on div "Enter additional details (optional)" at bounding box center [326, 357] width 146 height 21
click at [250, 359] on input "Enter additional details (optional)" at bounding box center [244, 358] width 11 height 11
checkbox input "true"
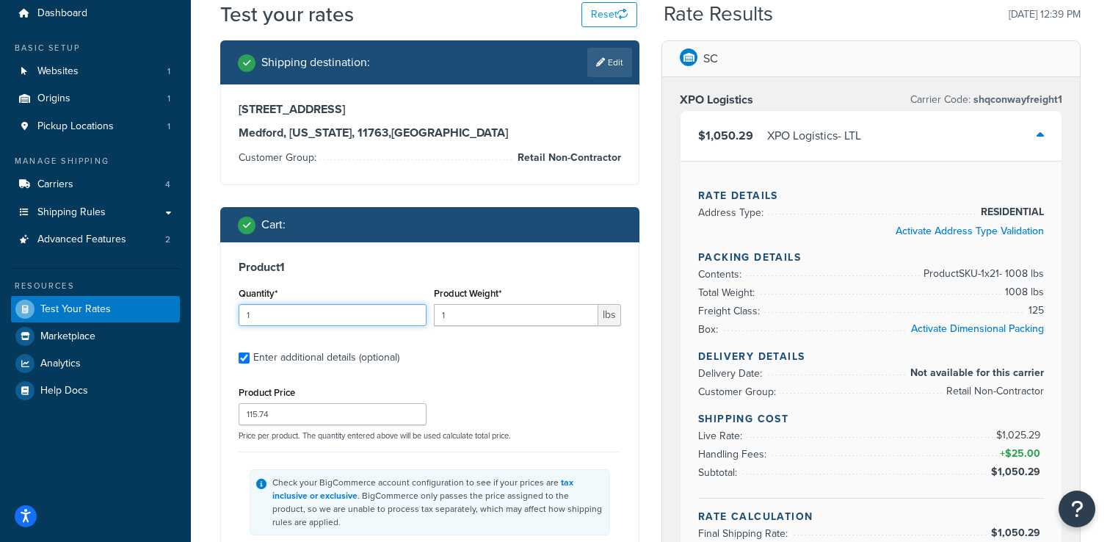
click at [292, 317] on input "1" at bounding box center [333, 315] width 188 height 22
click at [292, 317] on input "121" at bounding box center [333, 315] width 188 height 22
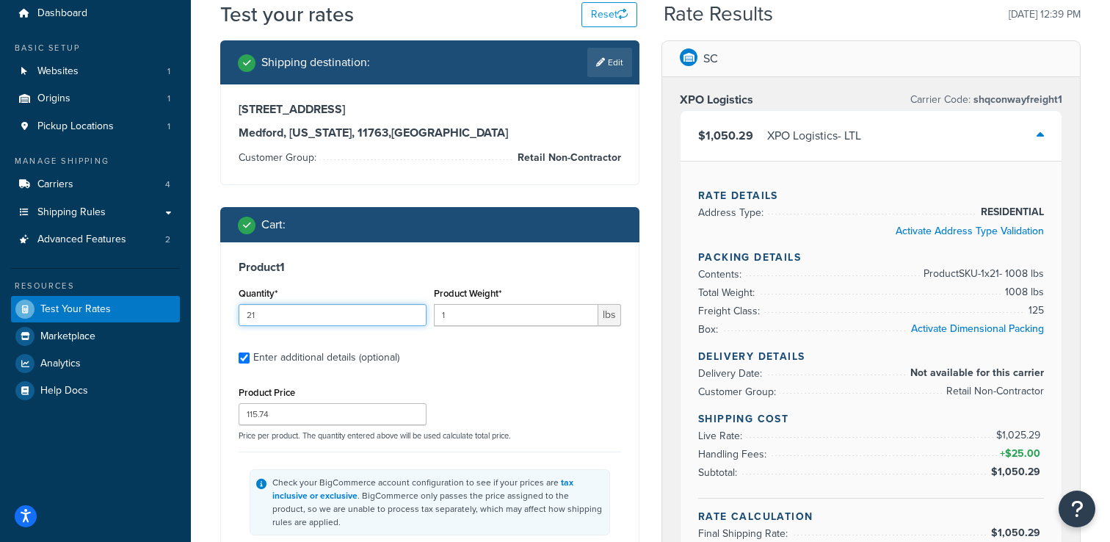
type input "21"
click at [452, 314] on input "1" at bounding box center [516, 315] width 165 height 22
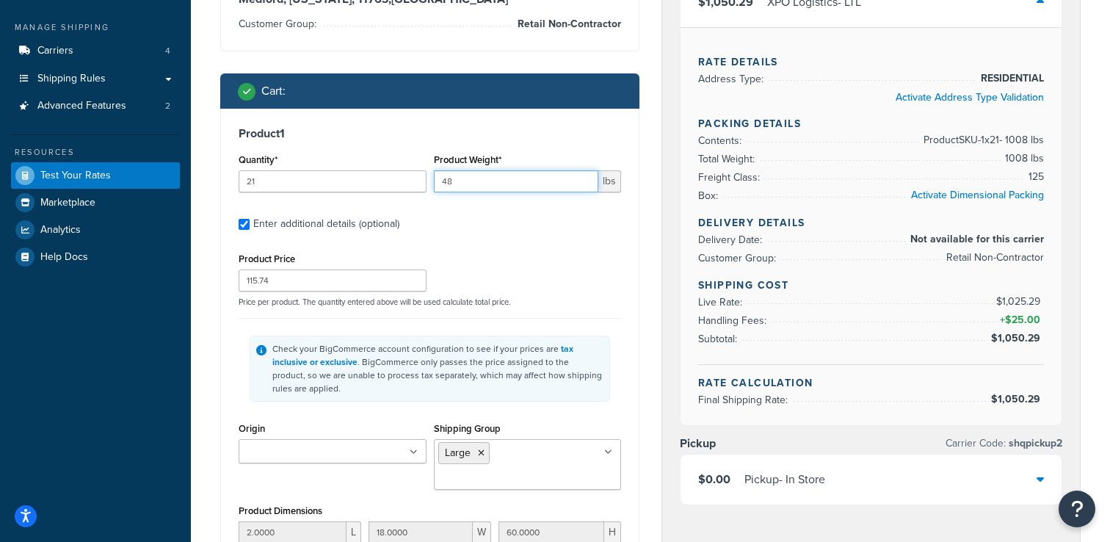
scroll to position [183, 0]
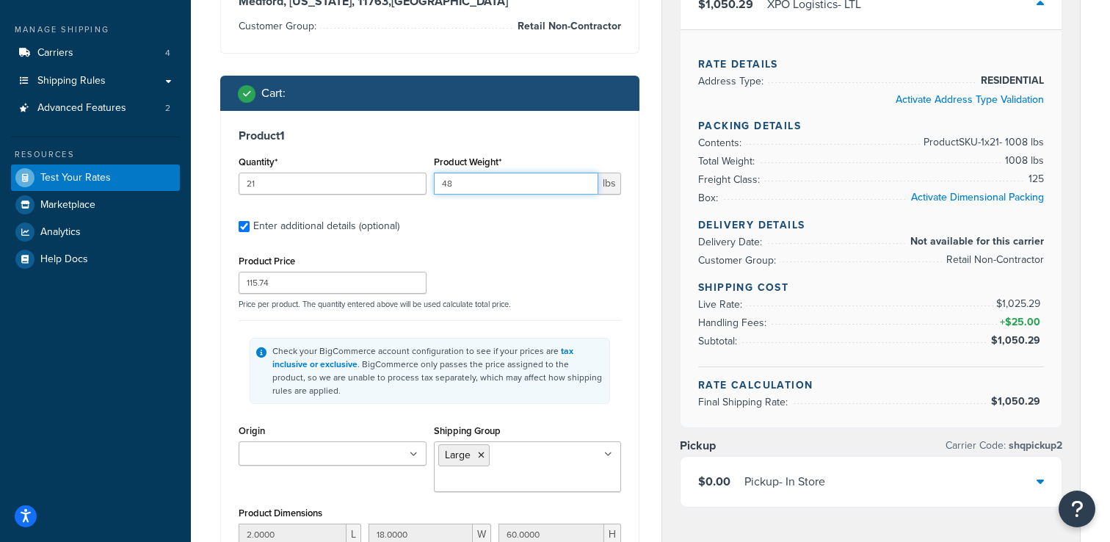
click at [479, 187] on input "48" at bounding box center [516, 184] width 165 height 22
type input "48"
click at [318, 184] on input "21" at bounding box center [333, 184] width 188 height 22
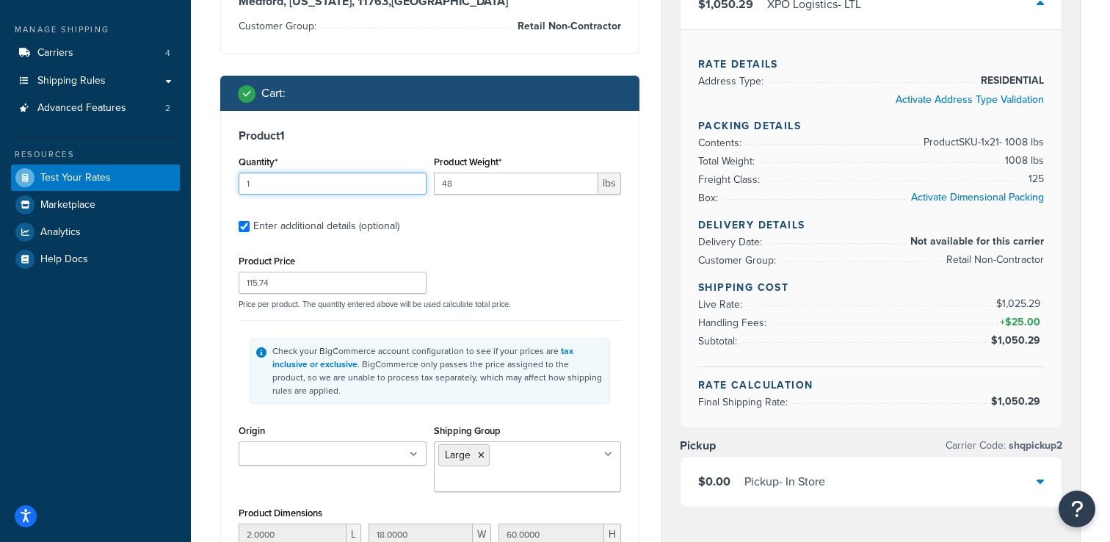
type input "1"
click at [452, 189] on input "48" at bounding box center [516, 184] width 165 height 22
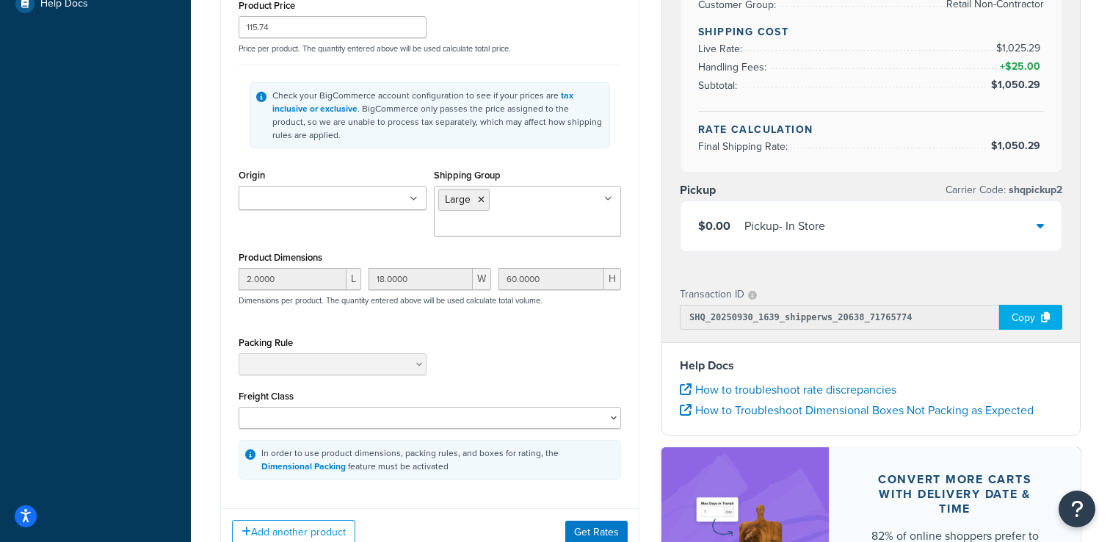
scroll to position [497, 0]
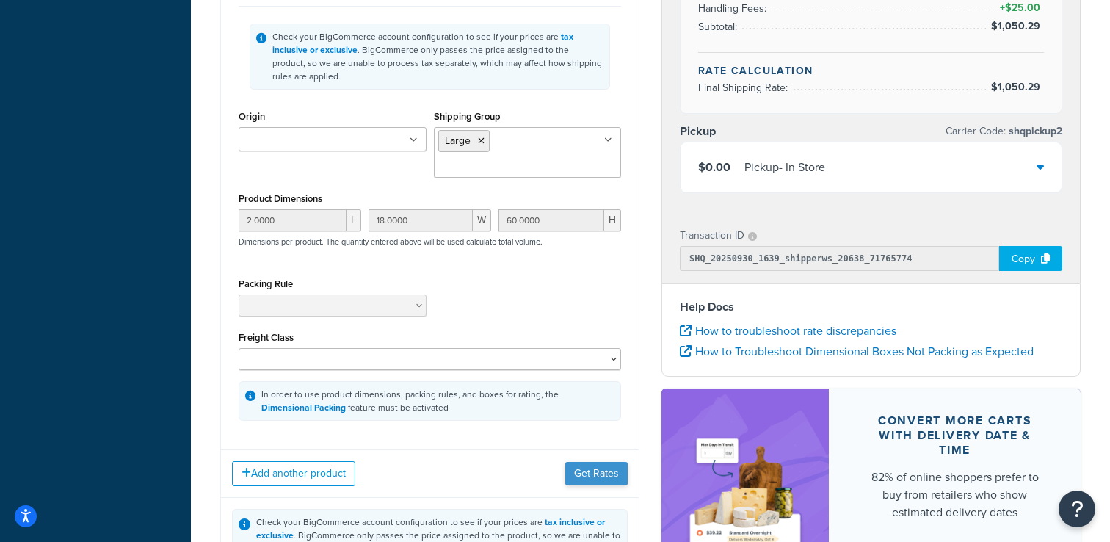
type input "1000"
click at [596, 480] on button "Get Rates" at bounding box center [597, 474] width 62 height 24
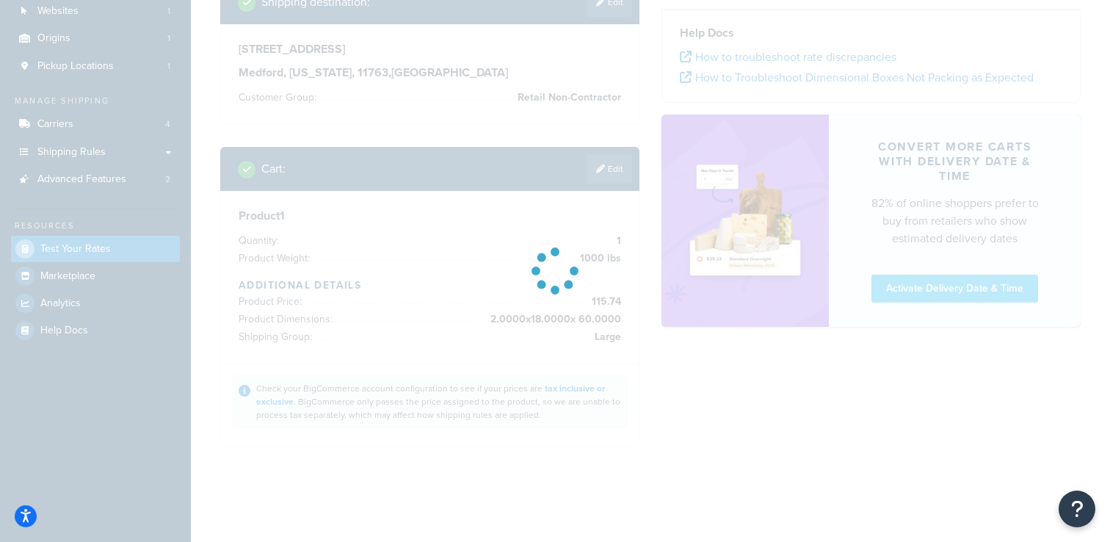
scroll to position [0, 0]
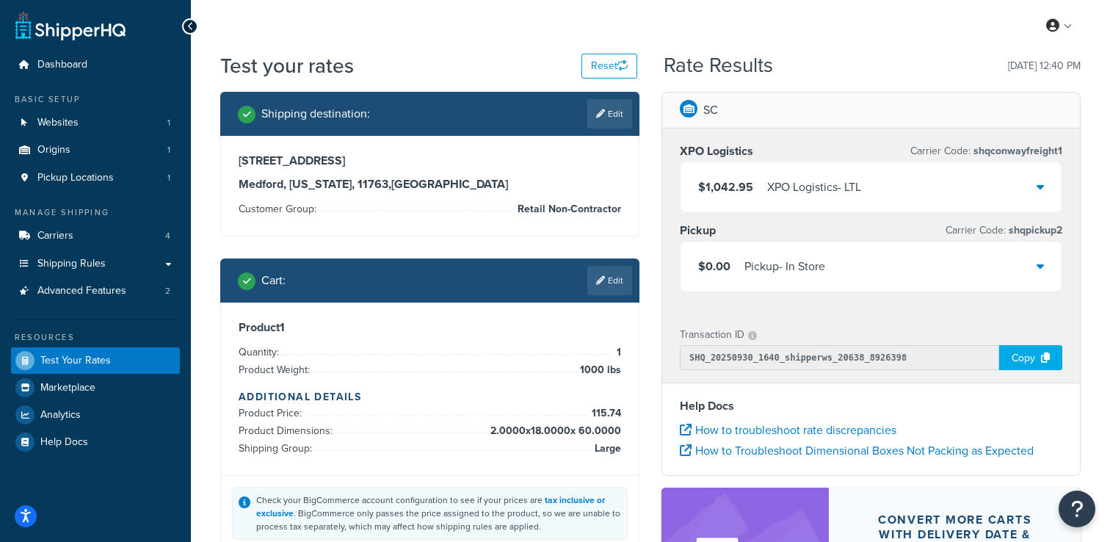
click at [825, 192] on div "XPO Logistics - LTL" at bounding box center [814, 187] width 94 height 21
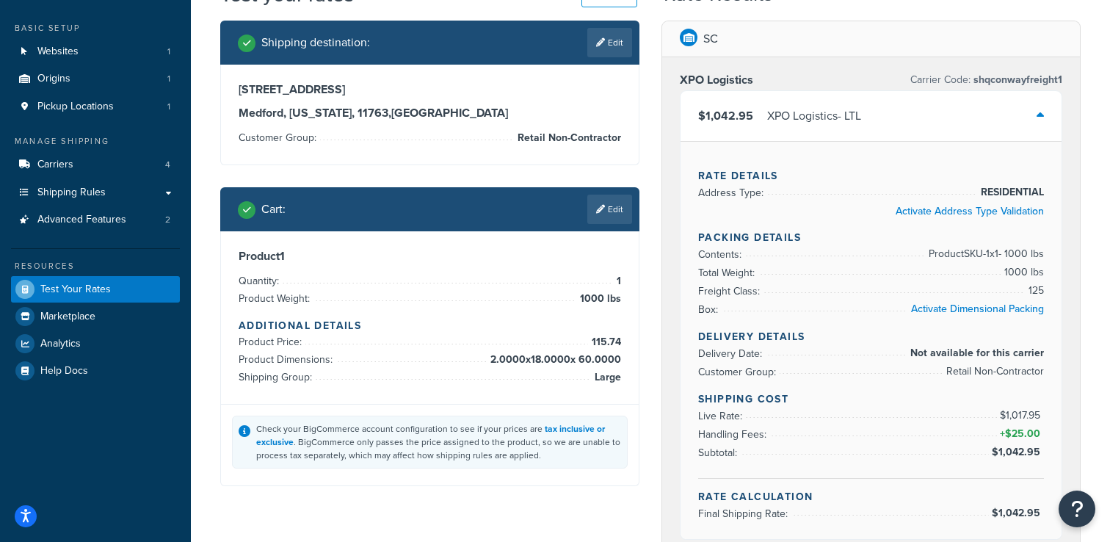
scroll to position [120, 0]
